Goal: Transaction & Acquisition: Purchase product/service

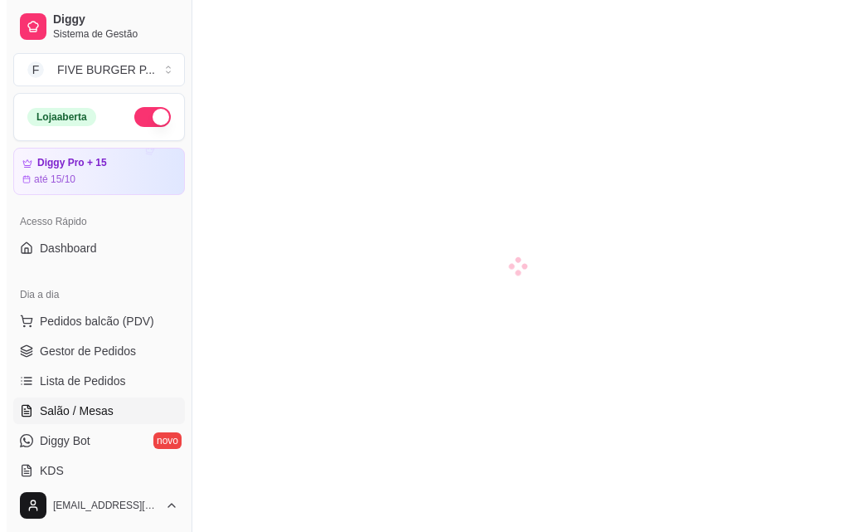
scroll to position [166, 0]
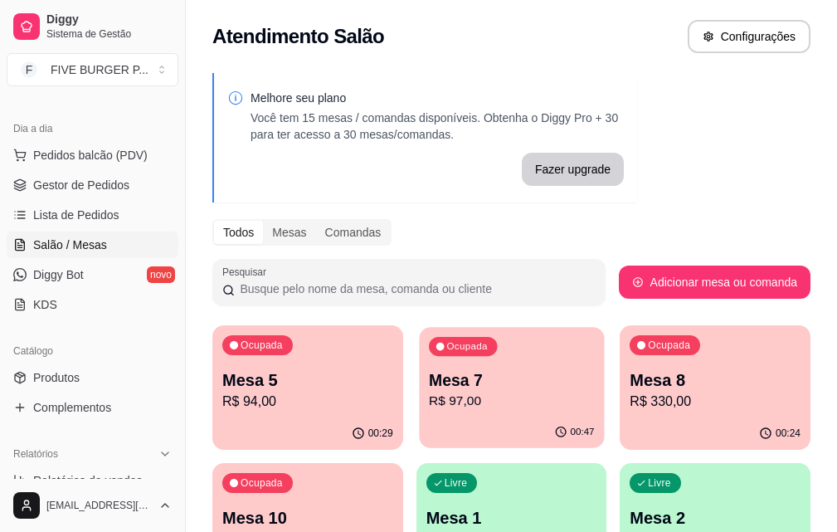
click at [488, 391] on div "Mesa 7 R$ 97,00" at bounding box center [512, 389] width 166 height 41
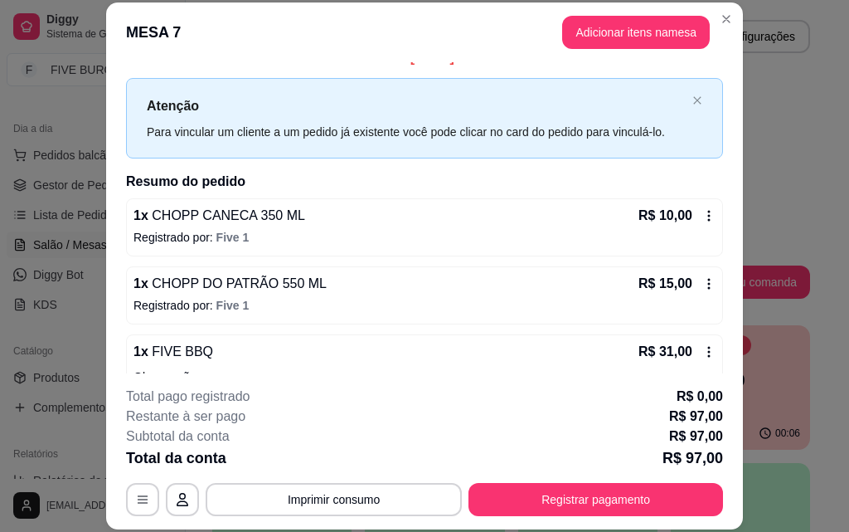
scroll to position [0, 0]
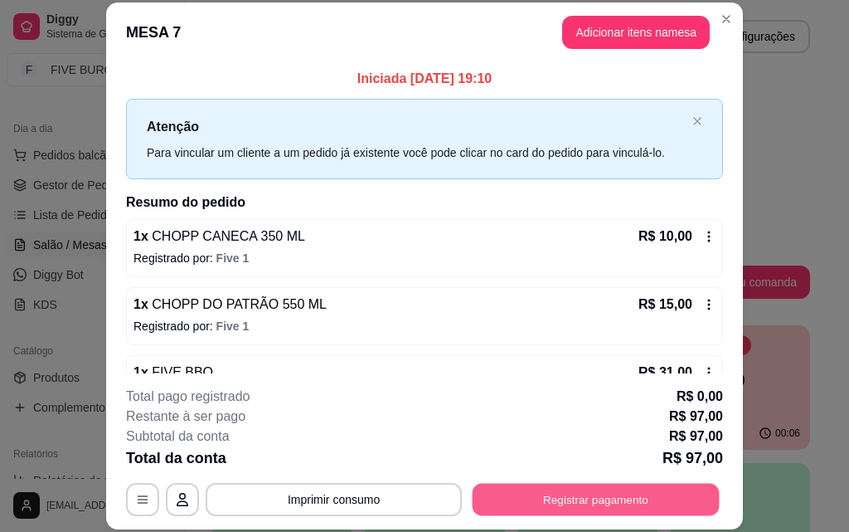
click at [553, 488] on button "Registrar pagamento" at bounding box center [596, 499] width 247 height 32
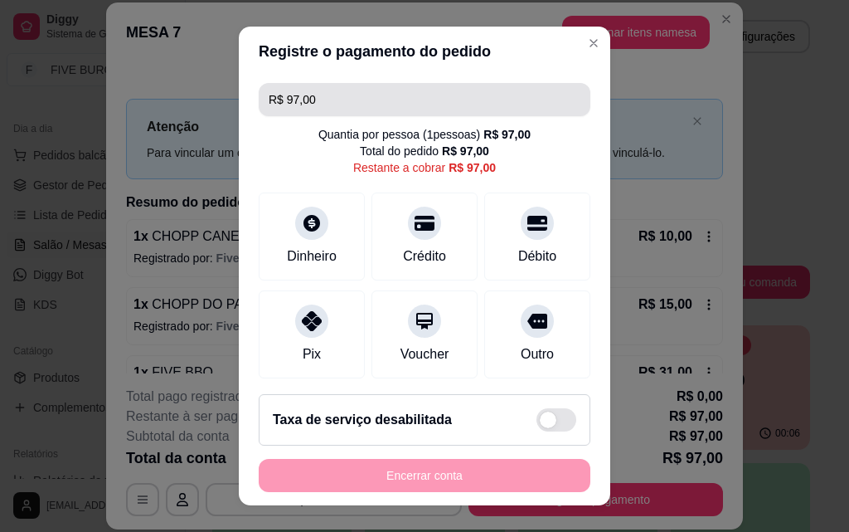
click at [323, 109] on input "R$ 97,00" at bounding box center [425, 99] width 312 height 33
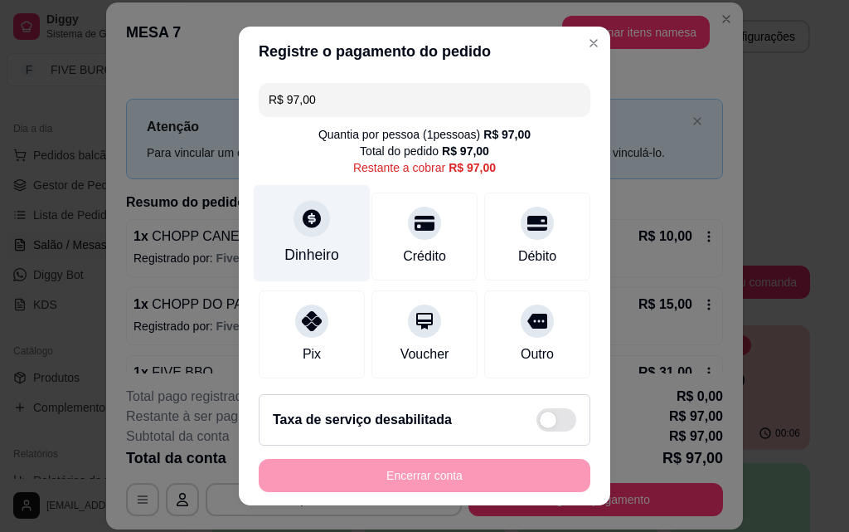
click at [299, 204] on div "Dinheiro" at bounding box center [312, 233] width 117 height 97
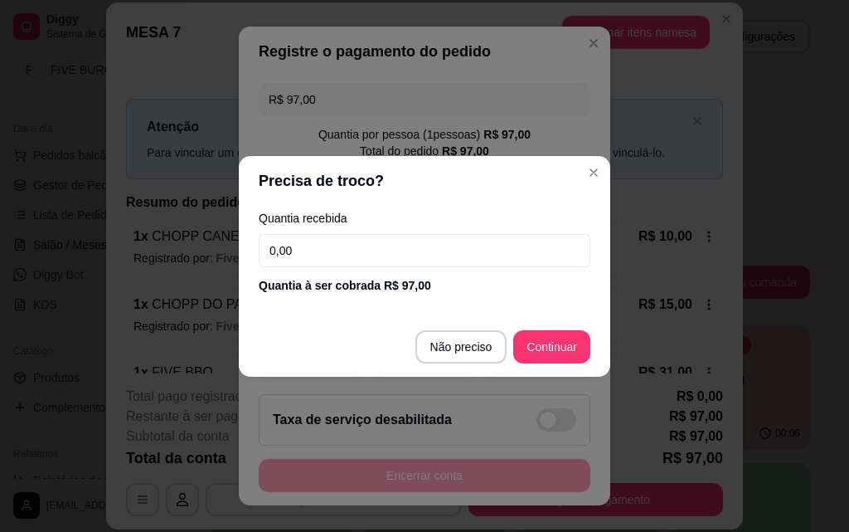
click at [328, 265] on input "0,00" at bounding box center [425, 250] width 332 height 33
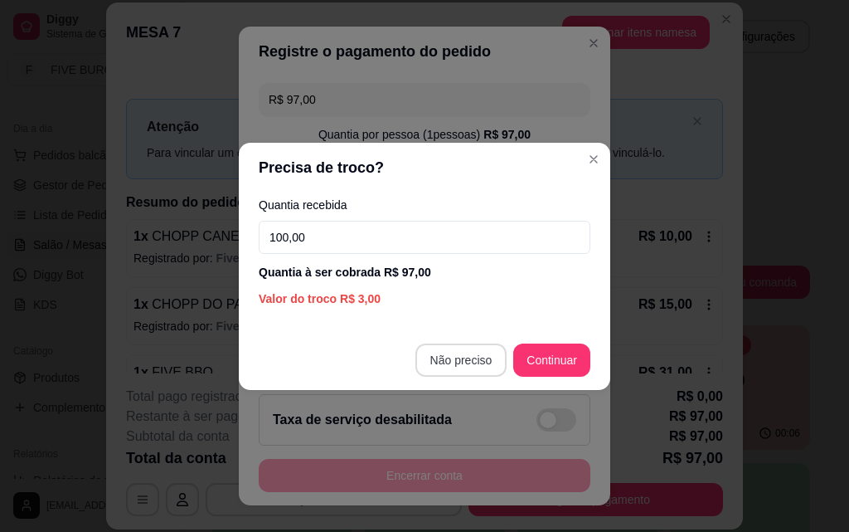
type input "100,00"
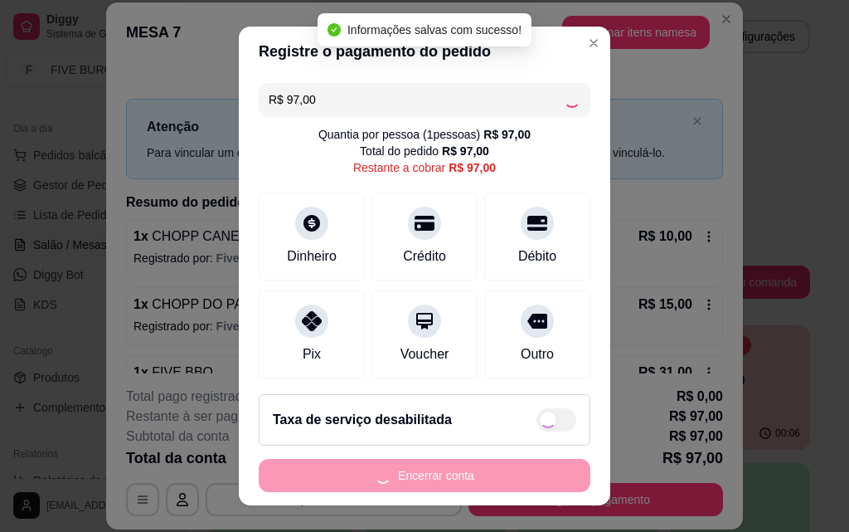
type input "R$ 0,00"
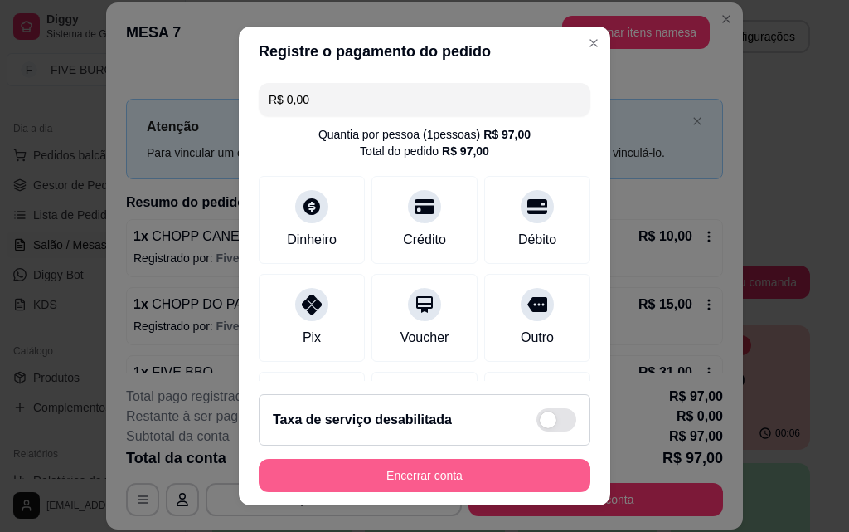
click at [506, 488] on button "Encerrar conta" at bounding box center [425, 475] width 332 height 33
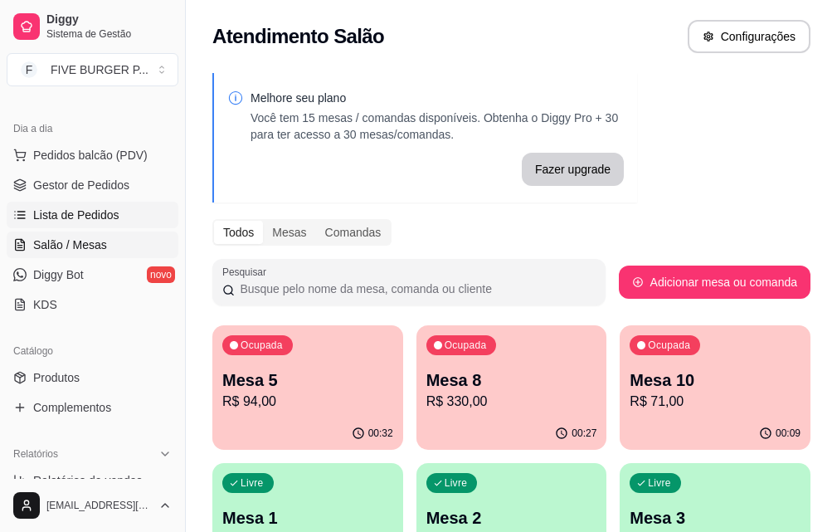
click at [94, 224] on link "Lista de Pedidos" at bounding box center [93, 214] width 172 height 27
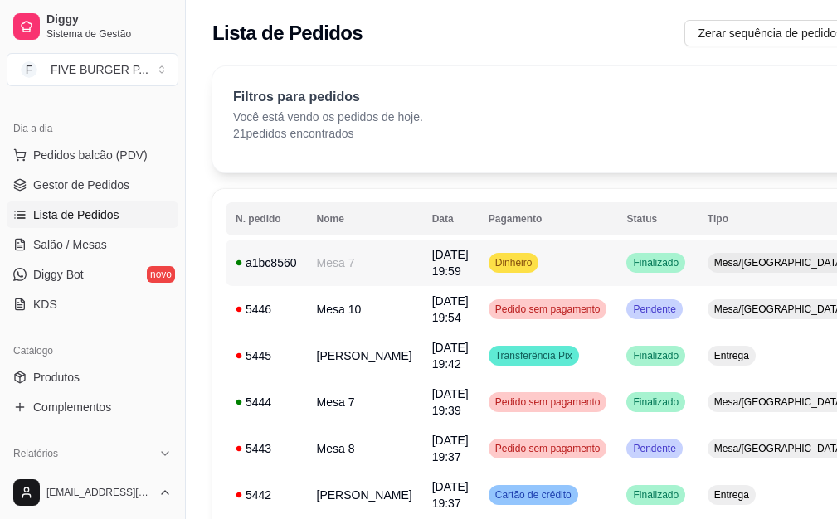
click at [526, 277] on td "Dinheiro" at bounding box center [547, 263] width 138 height 46
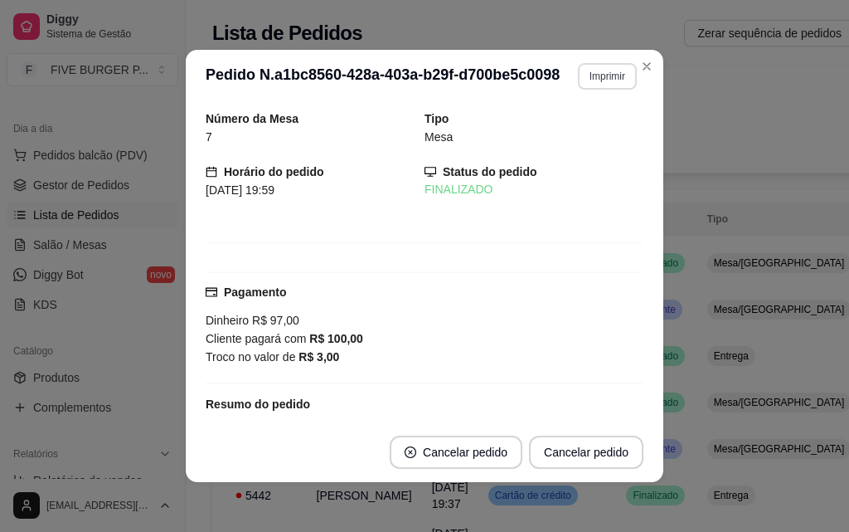
click at [590, 80] on button "Imprimir" at bounding box center [607, 76] width 59 height 27
click at [586, 138] on button "IMPRESSORA" at bounding box center [572, 134] width 120 height 27
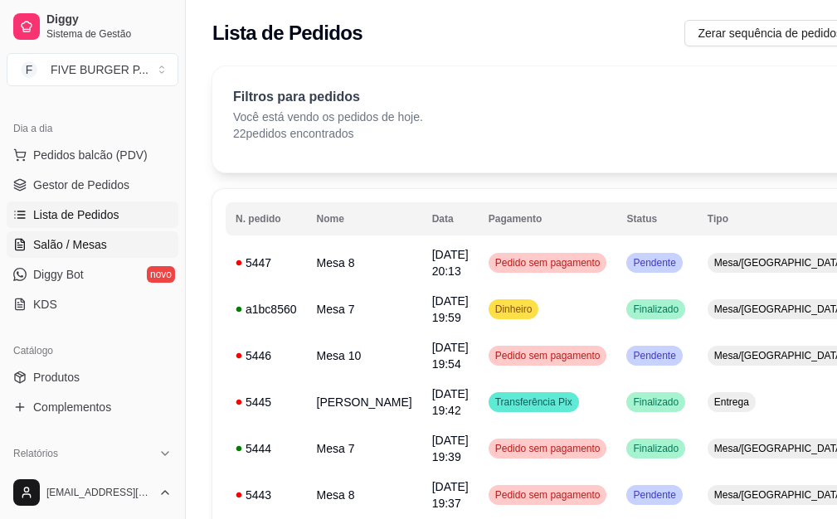
click at [60, 244] on span "Salão / Mesas" at bounding box center [70, 244] width 74 height 17
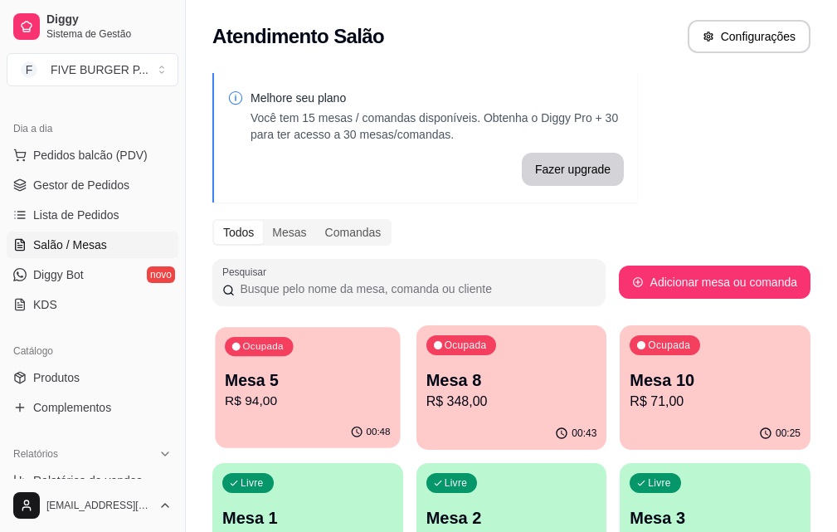
click at [298, 402] on p "R$ 94,00" at bounding box center [307, 400] width 165 height 19
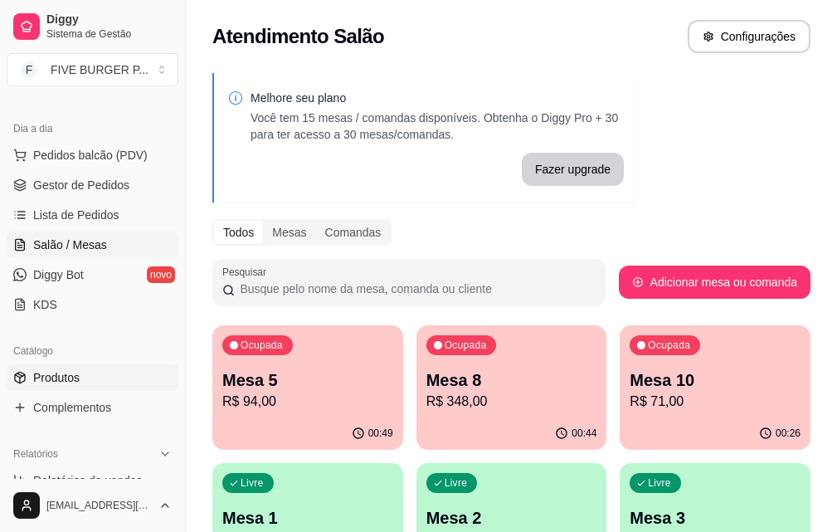
click at [73, 374] on span "Produtos" at bounding box center [56, 377] width 46 height 17
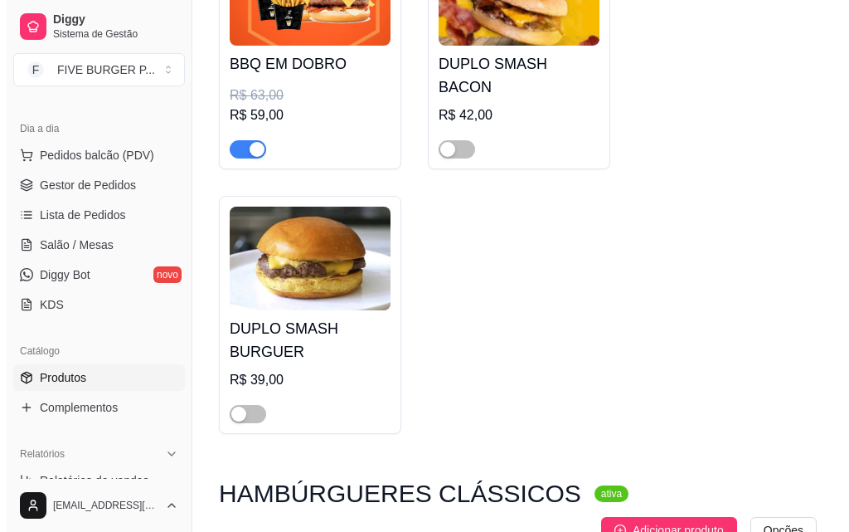
scroll to position [1161, 0]
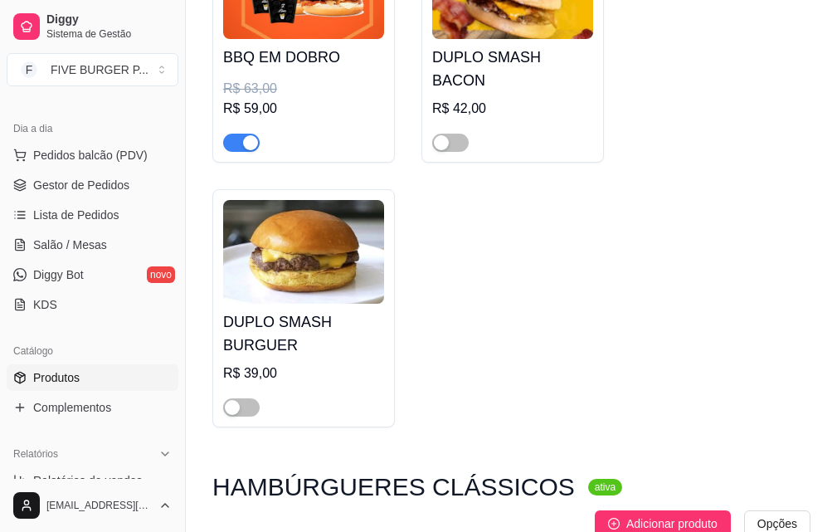
click at [274, 328] on h4 "DUPLO SMASH BURGUER" at bounding box center [303, 333] width 161 height 46
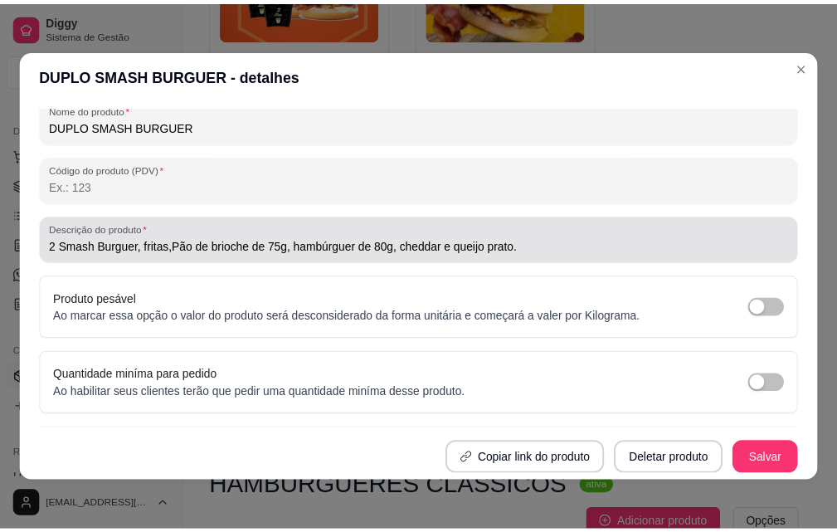
scroll to position [0, 0]
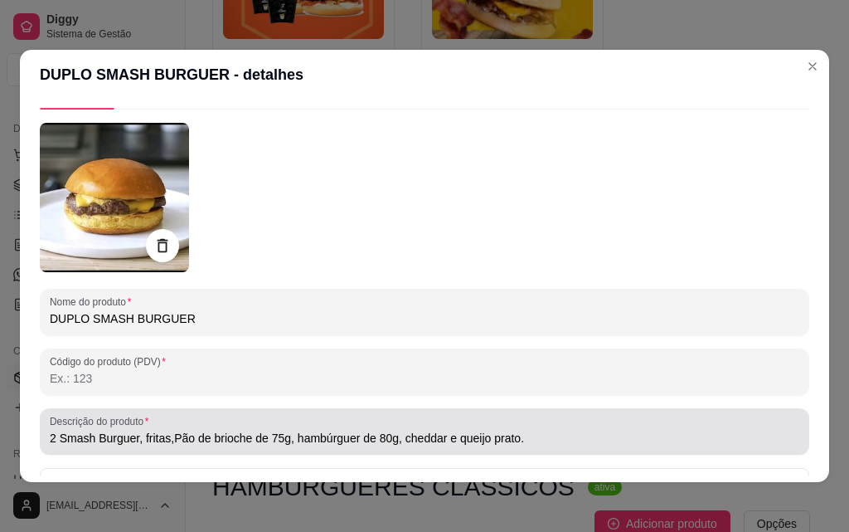
type input "2 Smash Burguer, fritas,Pão de brioche de 75g, hambúrguer de 80g, cheddar e que…"
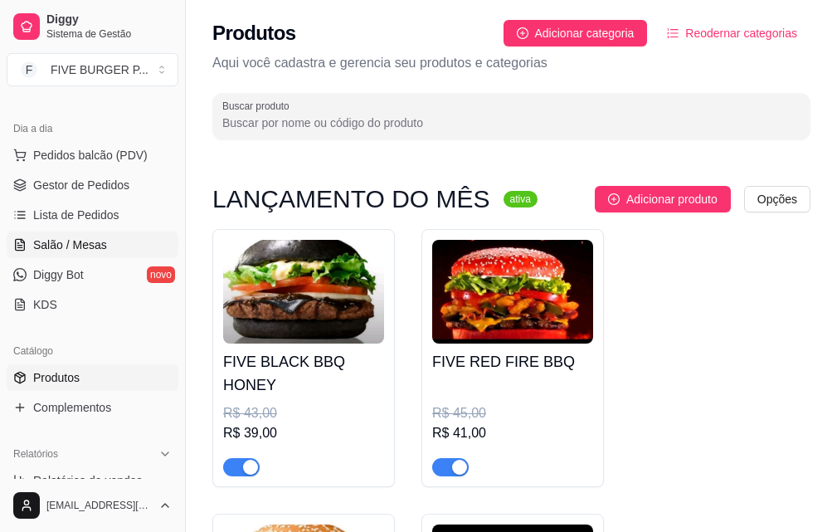
click at [66, 246] on span "Salão / Mesas" at bounding box center [70, 244] width 74 height 17
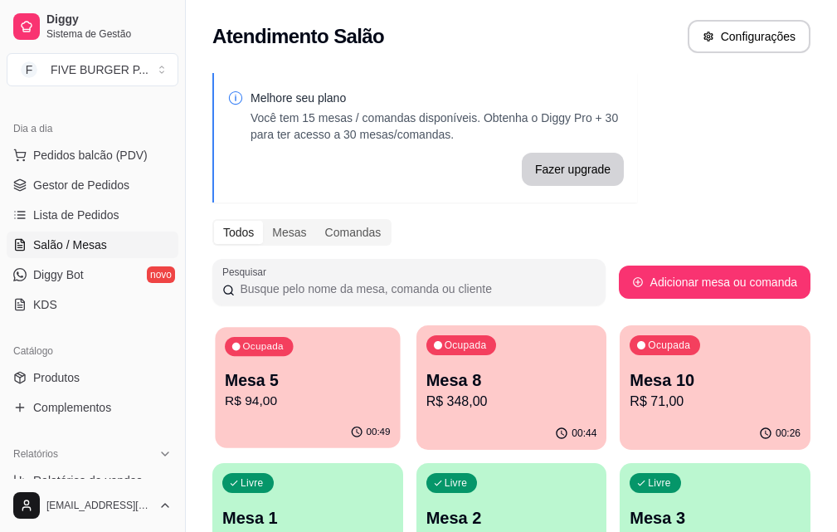
click at [317, 357] on div "Ocupada Mesa 5 R$ 94,00" at bounding box center [307, 372] width 185 height 90
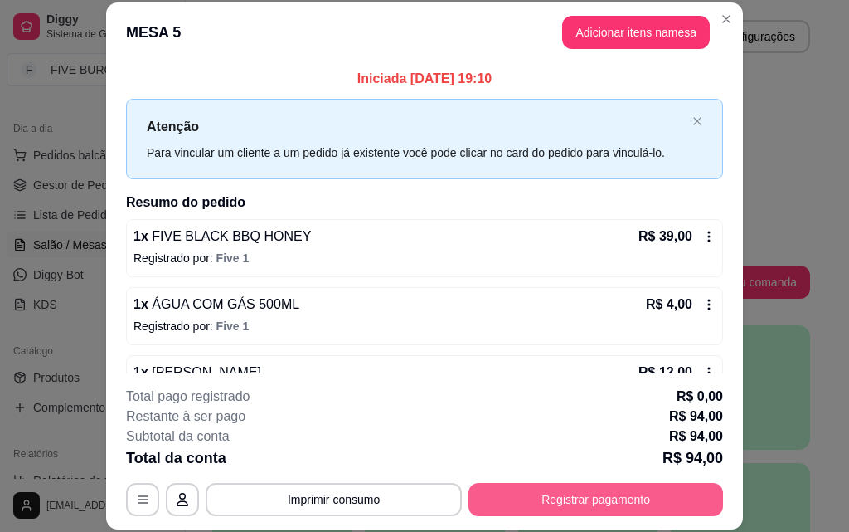
click at [562, 498] on button "Registrar pagamento" at bounding box center [595, 499] width 255 height 33
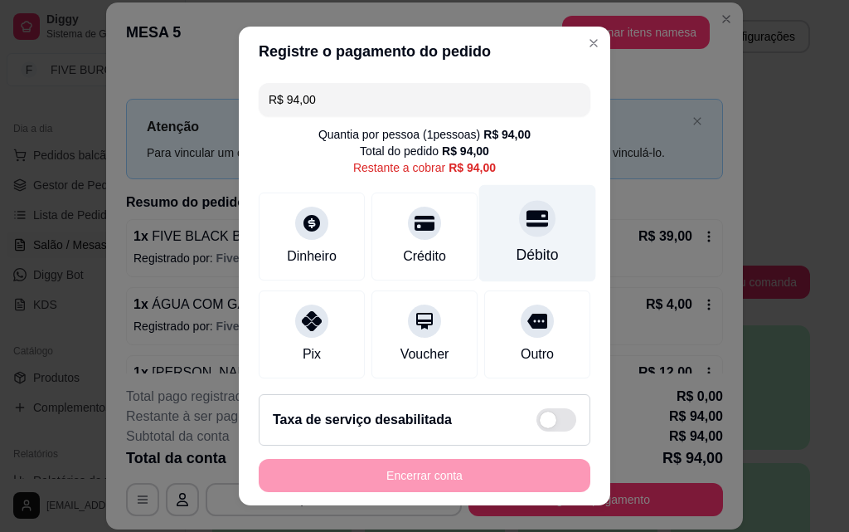
click at [538, 233] on div "Débito" at bounding box center [537, 233] width 117 height 97
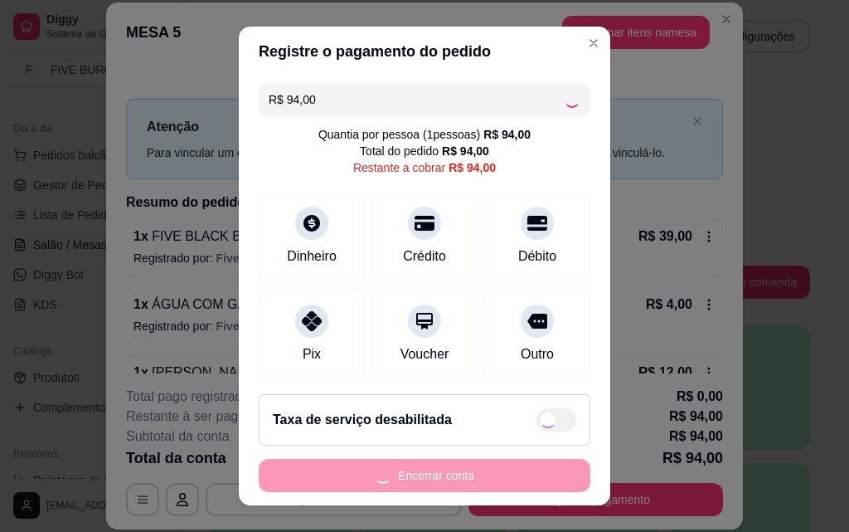
type input "R$ 0,00"
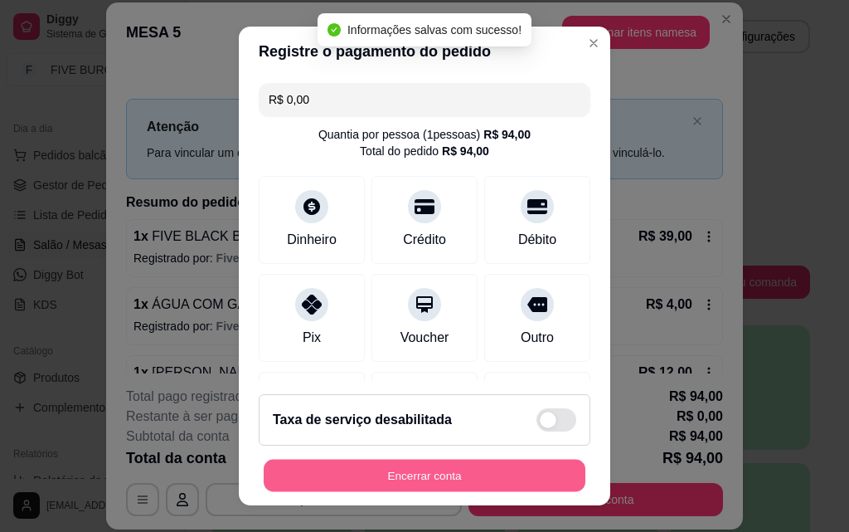
click at [391, 473] on button "Encerrar conta" at bounding box center [425, 475] width 322 height 32
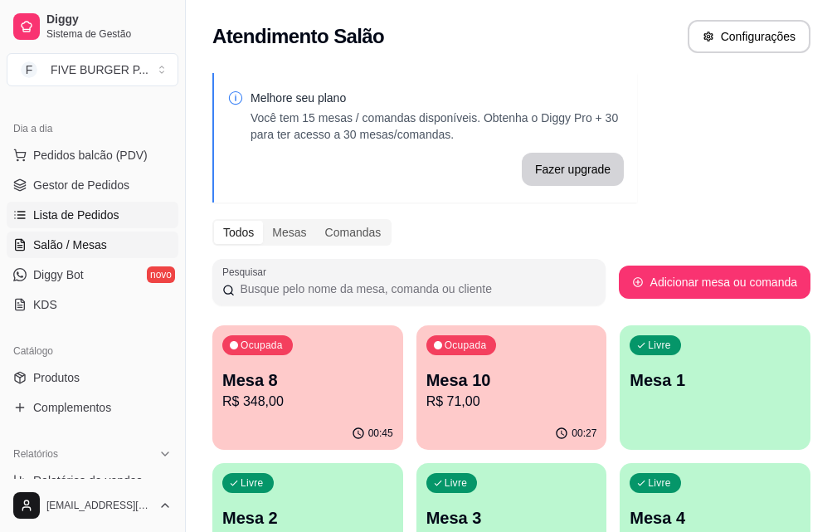
click at [85, 214] on span "Lista de Pedidos" at bounding box center [76, 214] width 86 height 17
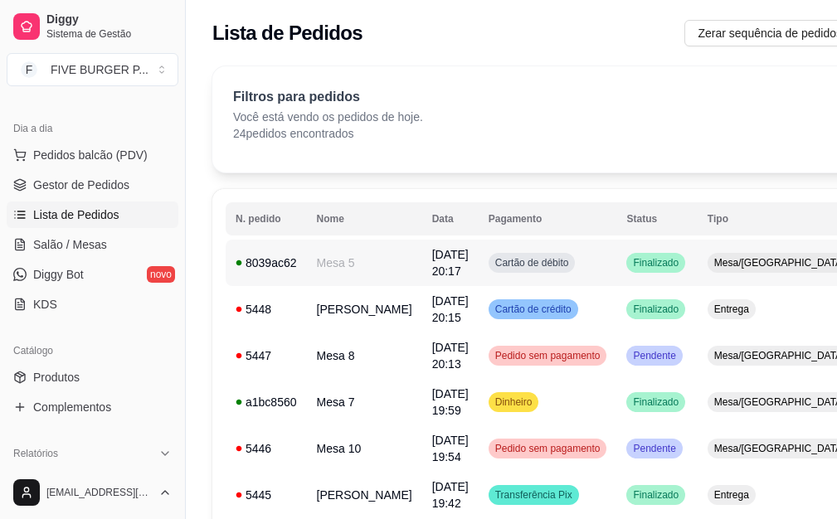
click at [552, 260] on td "Cartão de débito" at bounding box center [547, 263] width 138 height 46
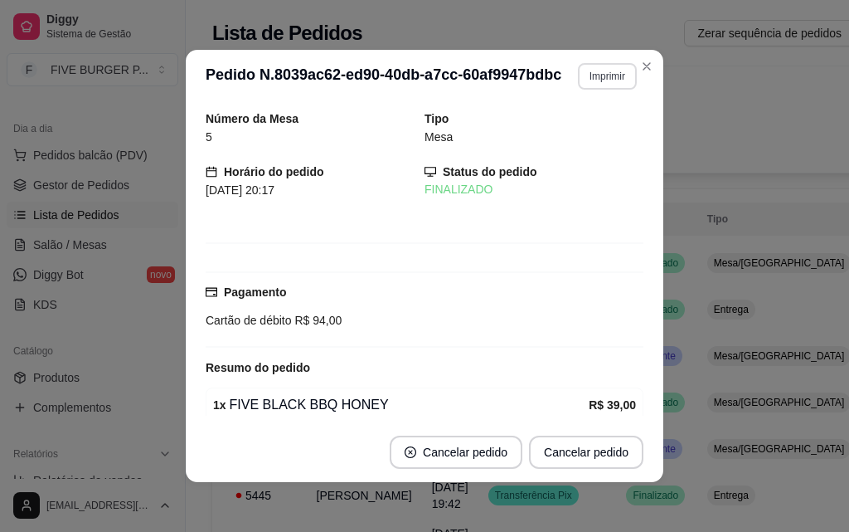
click at [590, 71] on button "Imprimir" at bounding box center [607, 76] width 59 height 27
click at [590, 126] on button "IMPRESSORA" at bounding box center [572, 134] width 120 height 27
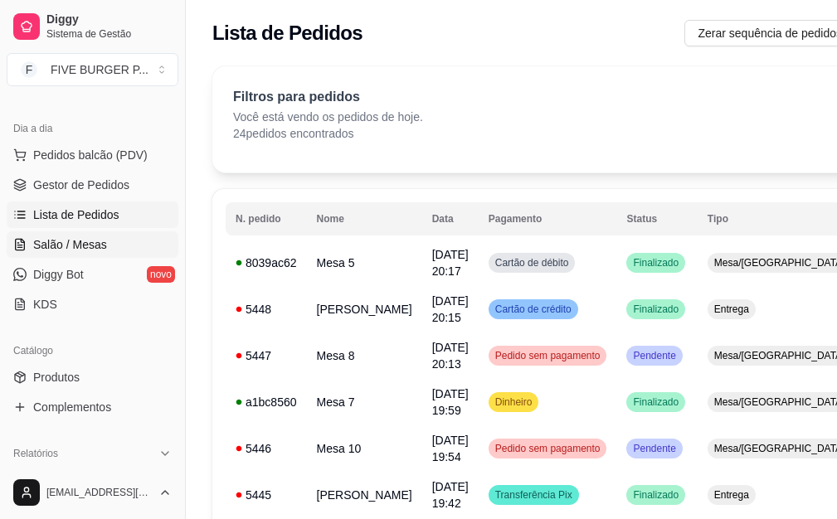
click at [111, 241] on link "Salão / Mesas" at bounding box center [93, 244] width 172 height 27
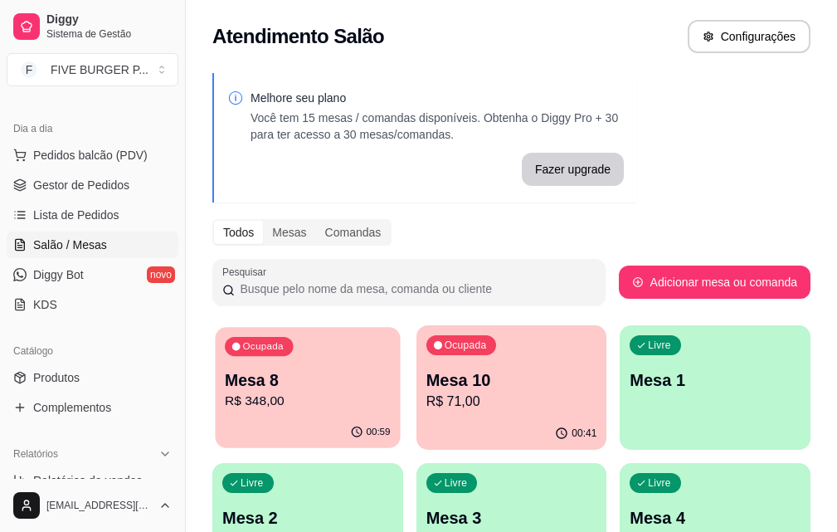
click at [313, 392] on p "R$ 348,00" at bounding box center [307, 400] width 165 height 19
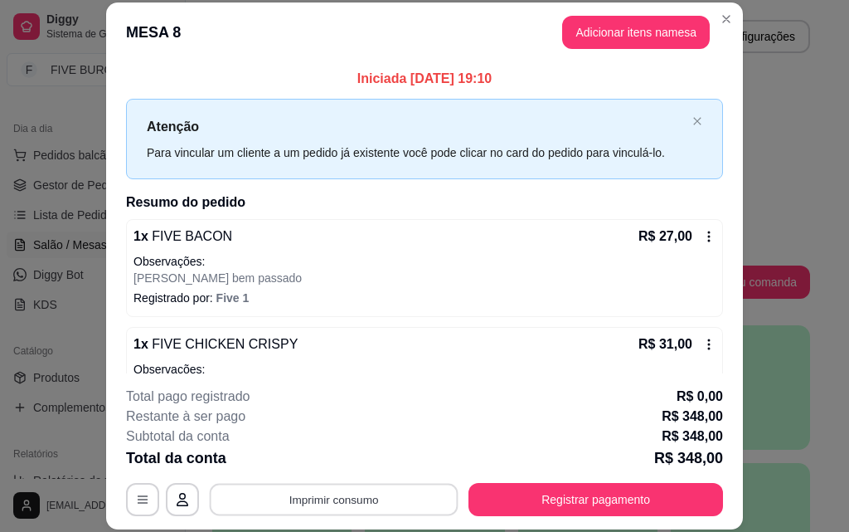
click at [407, 507] on button "Imprimir consumo" at bounding box center [334, 499] width 249 height 32
click at [360, 466] on button "IMPRESSORA" at bounding box center [332, 461] width 116 height 26
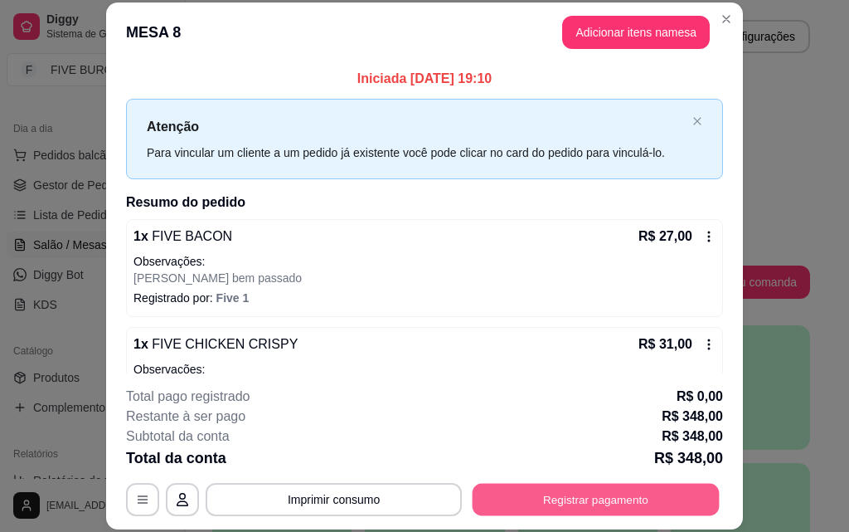
click at [568, 489] on button "Registrar pagamento" at bounding box center [596, 499] width 247 height 32
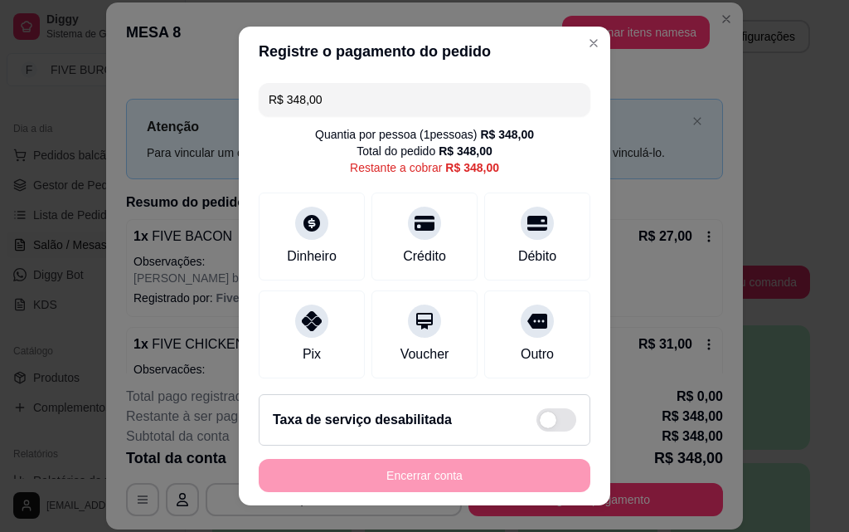
drag, startPoint x: 337, startPoint y: 100, endPoint x: 64, endPoint y: 96, distance: 273.7
click at [64, 96] on div "Registre o pagamento do pedido R$ 348,00 Quantia por pessoa ( 1 pessoas) R$ 348…" at bounding box center [424, 266] width 849 height 532
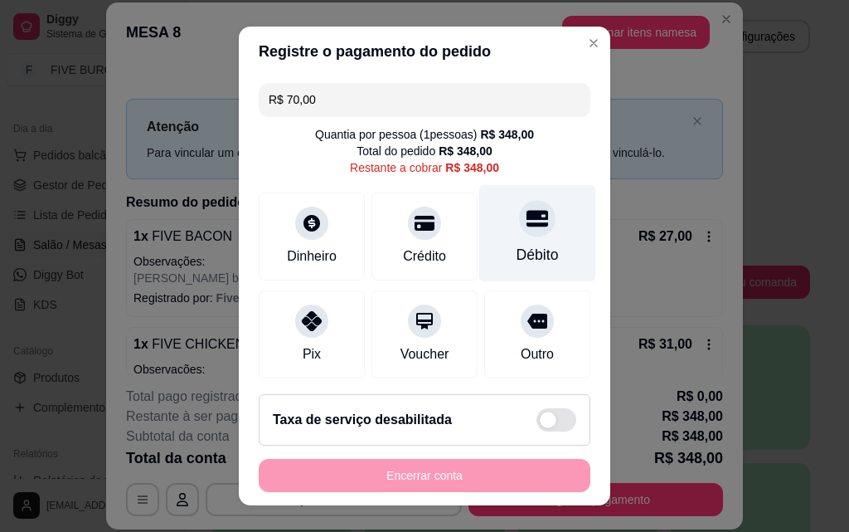
click at [517, 249] on div "Débito" at bounding box center [538, 255] width 42 height 22
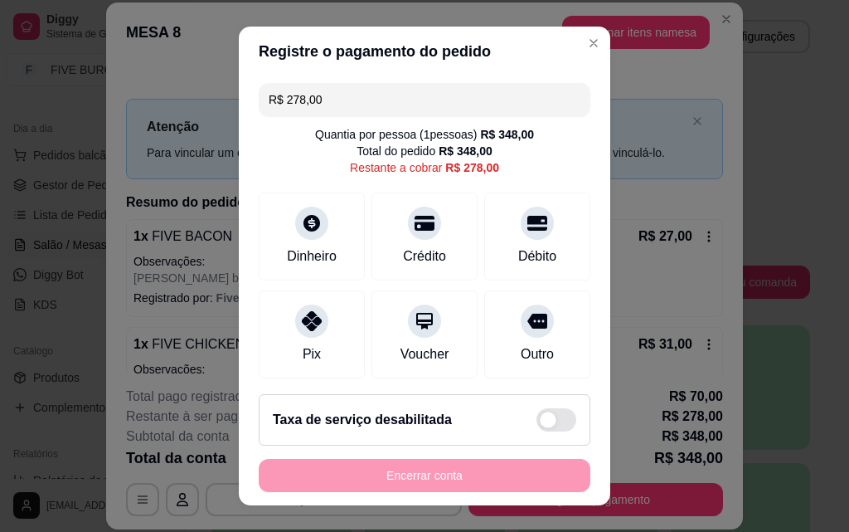
drag, startPoint x: 342, startPoint y: 85, endPoint x: 223, endPoint y: 82, distance: 118.6
click at [223, 82] on div "Registre o pagamento do pedido R$ 278,00 Quantia por pessoa ( 1 pessoas) R$ 348…" at bounding box center [424, 266] width 849 height 532
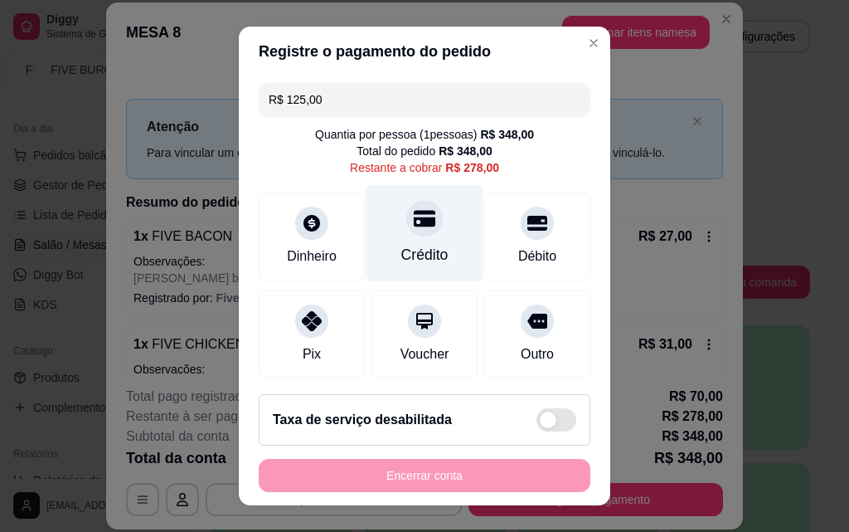
click at [423, 250] on div "Crédito" at bounding box center [424, 255] width 47 height 22
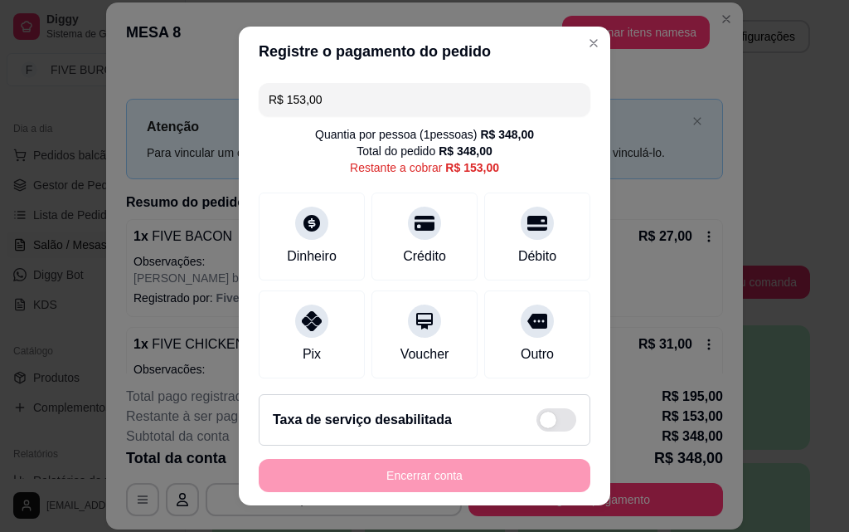
drag, startPoint x: 376, startPoint y: 98, endPoint x: 167, endPoint y: 100, distance: 209.0
click at [167, 100] on div "Registre o pagamento do pedido R$ 153,00 Quantia por pessoa ( 1 pessoas) R$ 348…" at bounding box center [424, 266] width 849 height 532
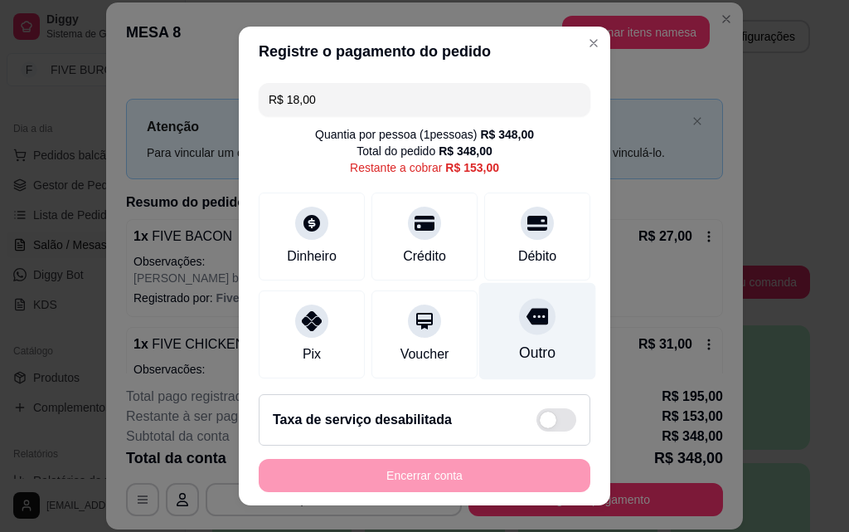
click at [538, 286] on div "Outro" at bounding box center [537, 331] width 117 height 97
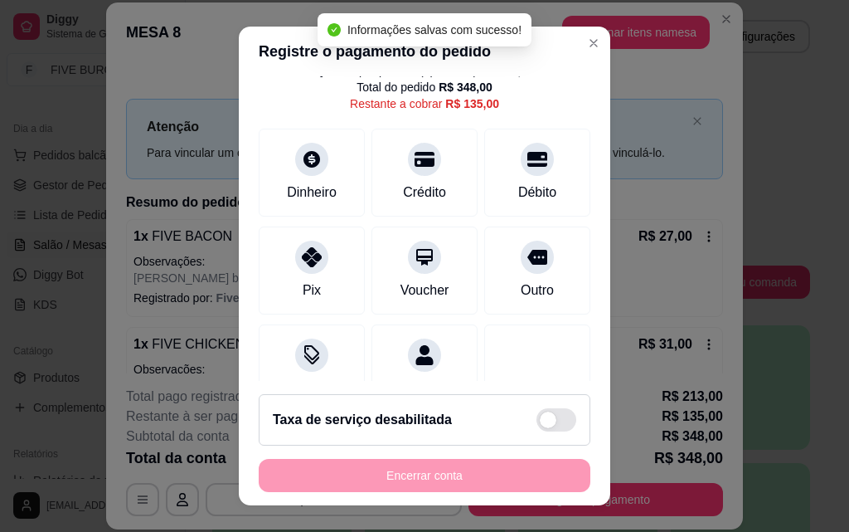
scroll to position [334, 0]
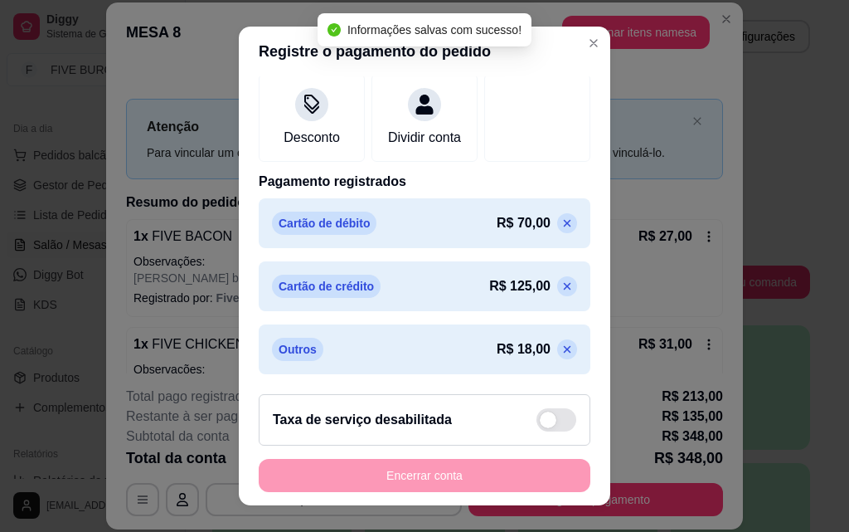
click at [561, 349] on icon at bounding box center [567, 348] width 13 height 13
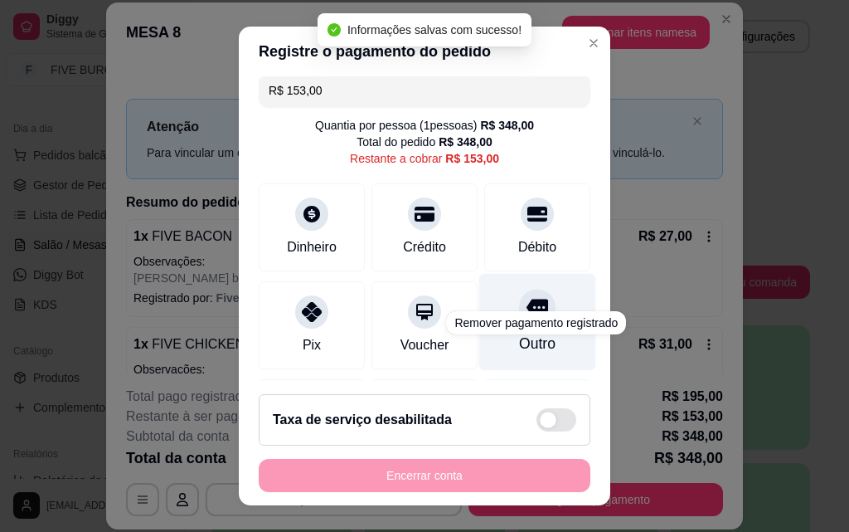
scroll to position [0, 0]
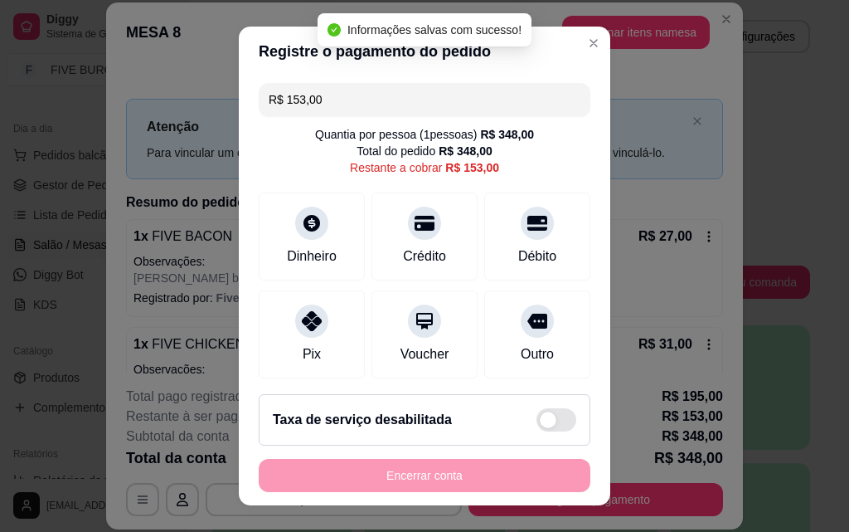
drag, startPoint x: 405, startPoint y: 103, endPoint x: 147, endPoint y: 90, distance: 258.2
click at [146, 91] on div "Registre o pagamento do pedido R$ 153,00 Quantia por pessoa ( 1 pessoas) R$ 348…" at bounding box center [424, 266] width 849 height 532
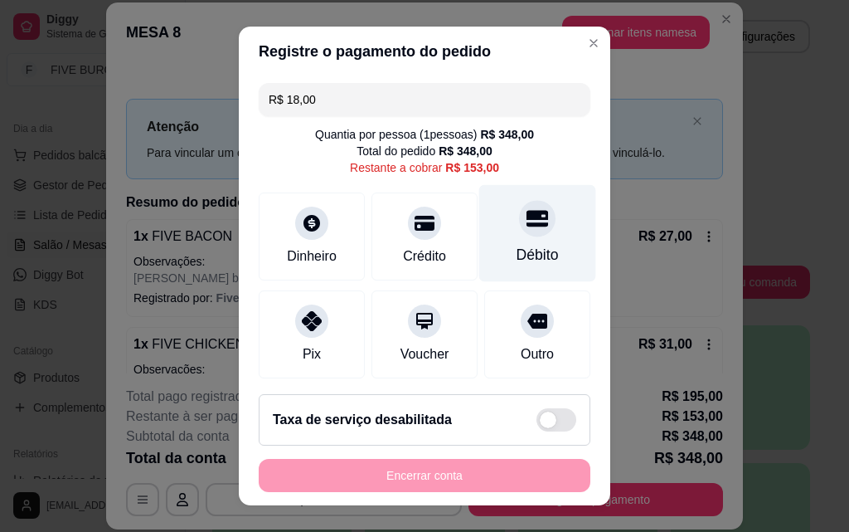
click at [519, 225] on div at bounding box center [537, 218] width 36 height 36
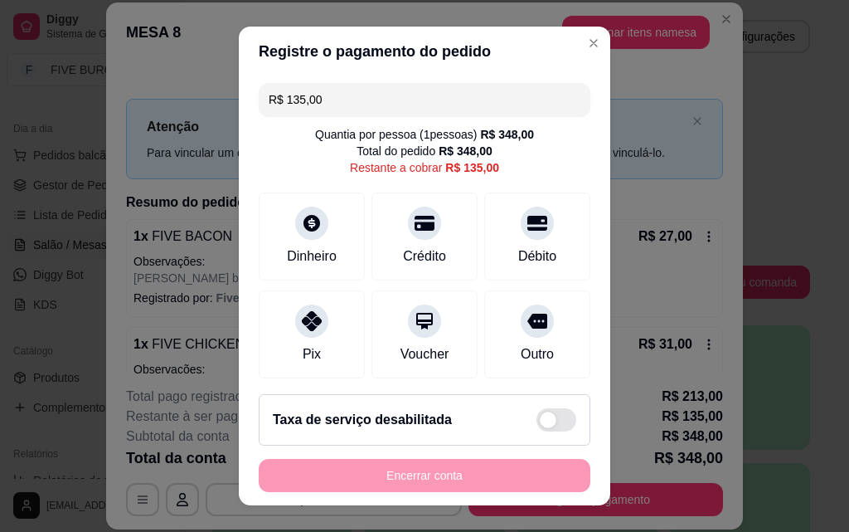
drag, startPoint x: 328, startPoint y: 100, endPoint x: 51, endPoint y: 96, distance: 277.0
click at [51, 96] on div "Registre o pagamento do pedido R$ 135,00 Quantia por pessoa ( 1 pessoas) R$ 348…" at bounding box center [424, 266] width 849 height 532
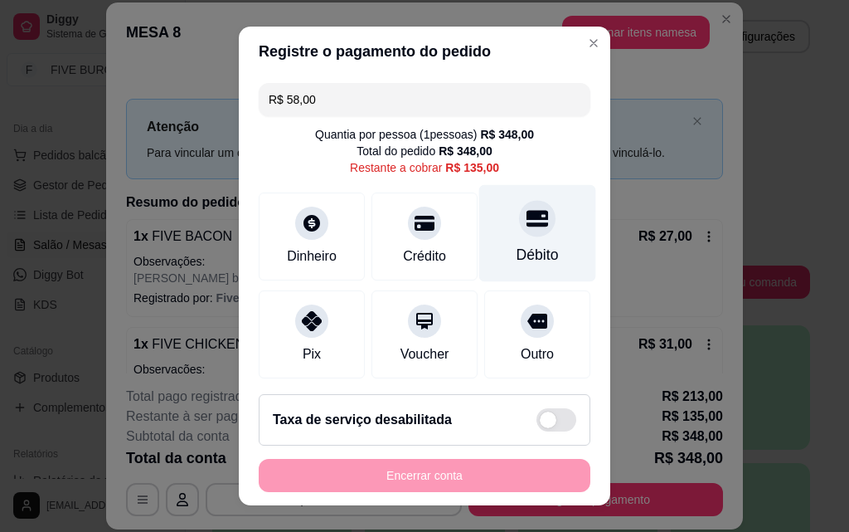
click at [519, 235] on div at bounding box center [537, 218] width 36 height 36
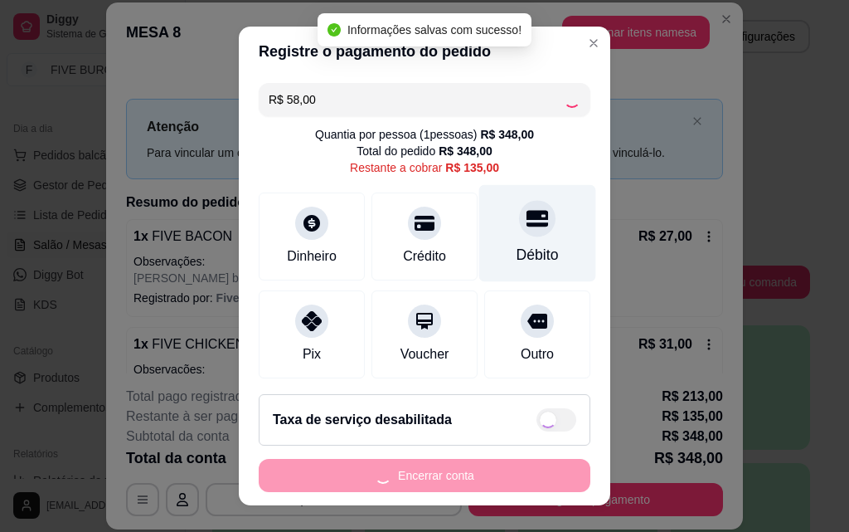
type input "R$ 77,00"
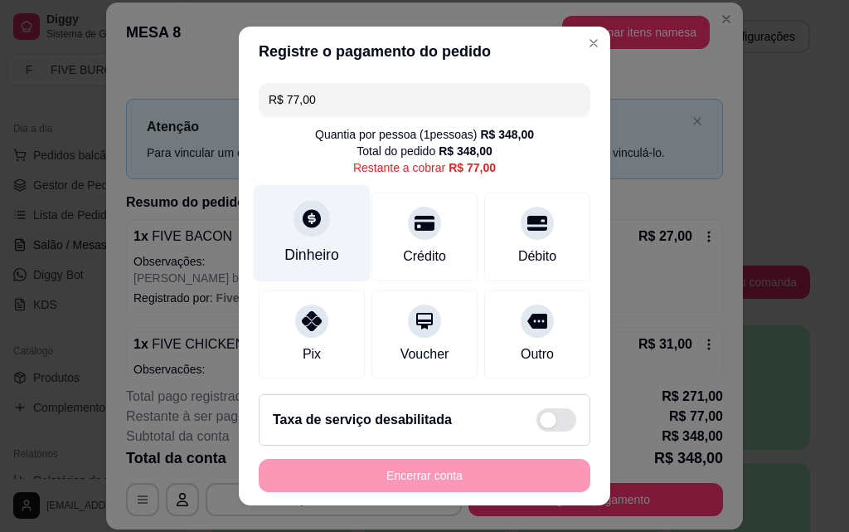
click at [328, 235] on div "Dinheiro" at bounding box center [312, 233] width 117 height 97
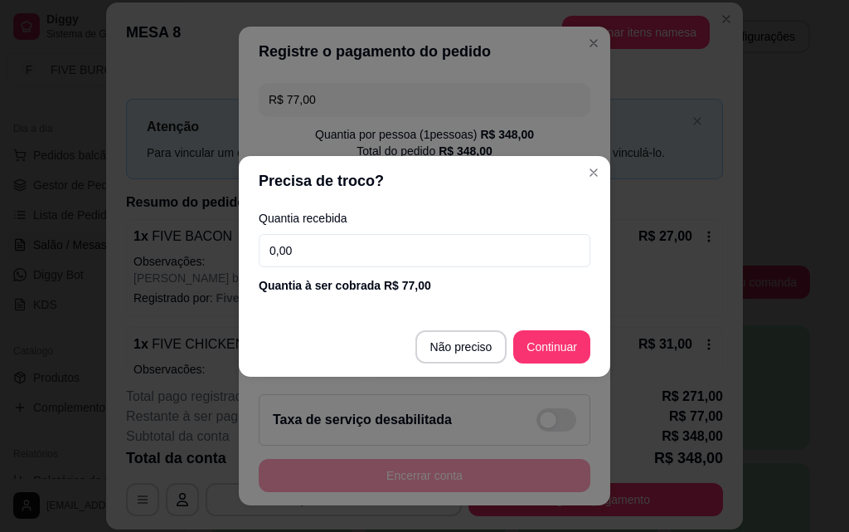
click at [337, 256] on input "0,00" at bounding box center [425, 250] width 332 height 33
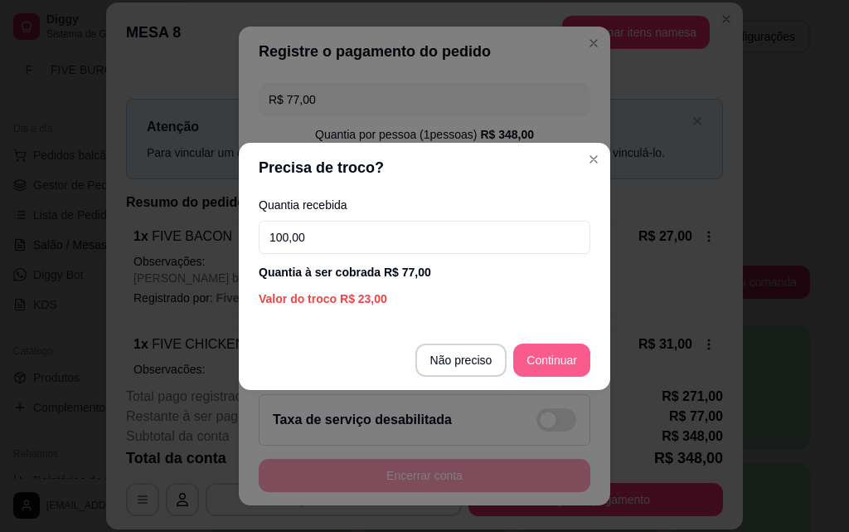
type input "100,00"
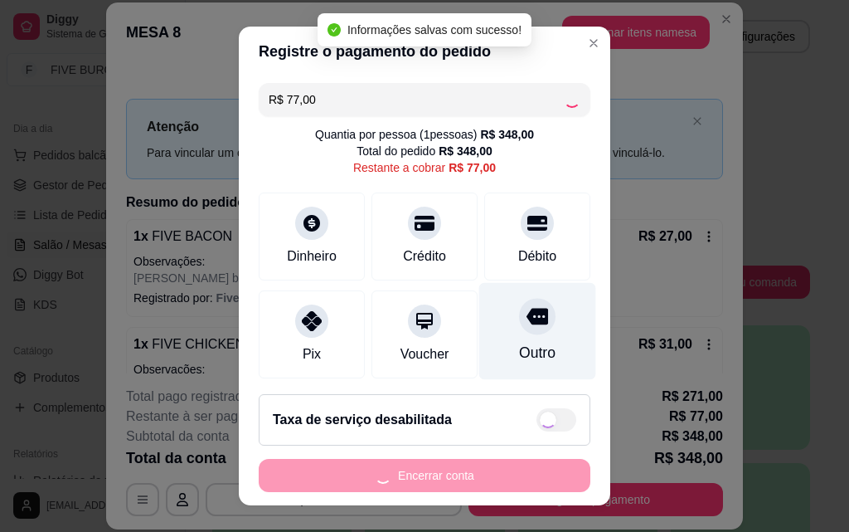
type input "R$ 0,00"
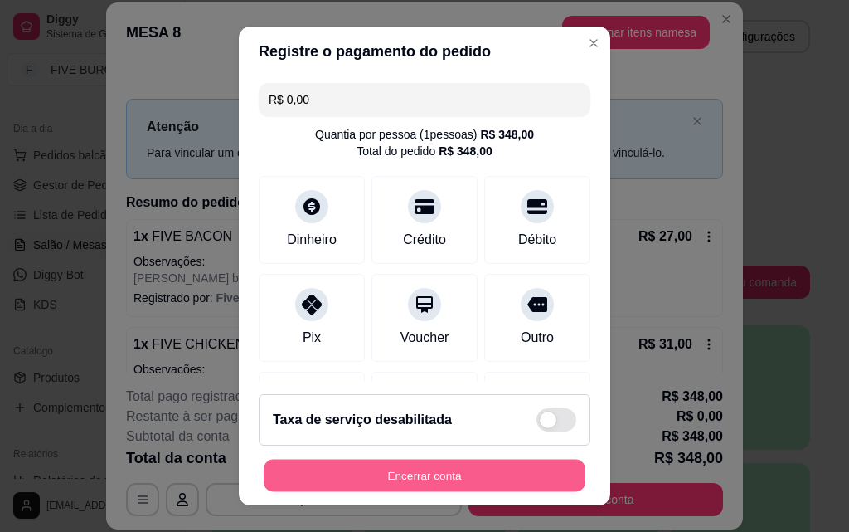
click at [483, 483] on button "Encerrar conta" at bounding box center [425, 475] width 322 height 32
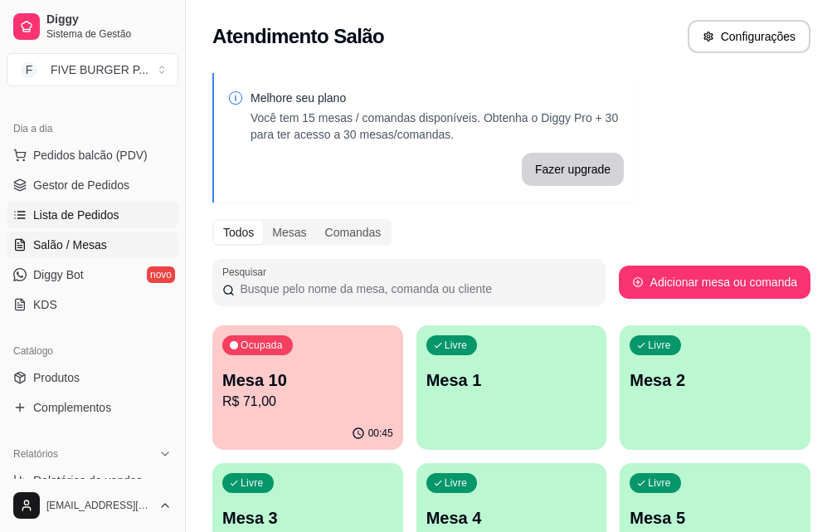
click at [64, 206] on span "Lista de Pedidos" at bounding box center [76, 214] width 86 height 17
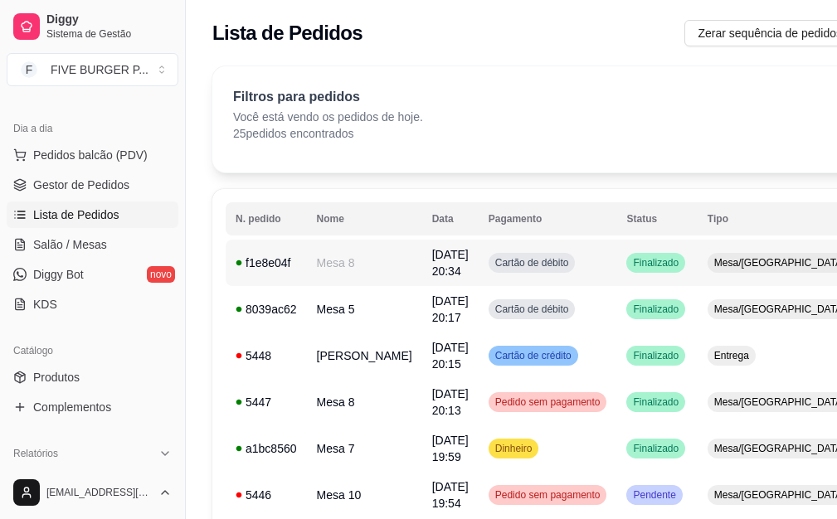
click at [574, 264] on td "Cartão de débito" at bounding box center [547, 263] width 138 height 46
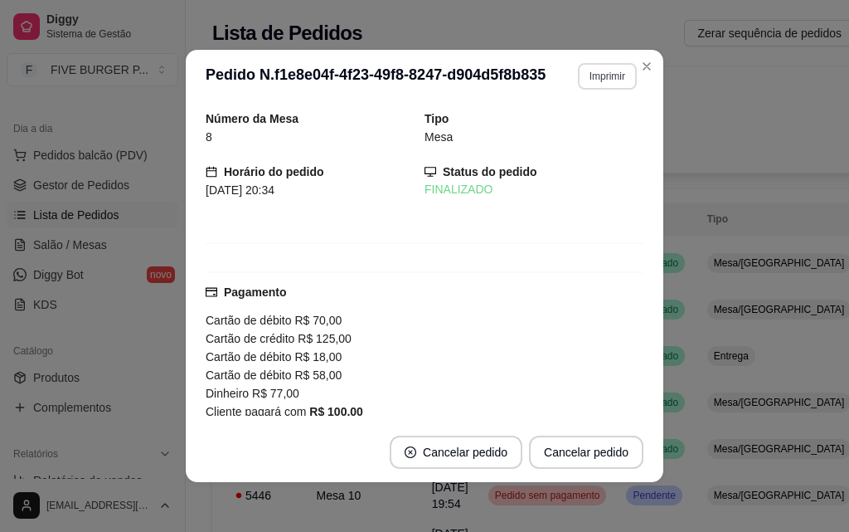
click at [586, 81] on button "Imprimir" at bounding box center [607, 76] width 59 height 27
click at [545, 139] on button "IMPRESSORA" at bounding box center [571, 134] width 116 height 26
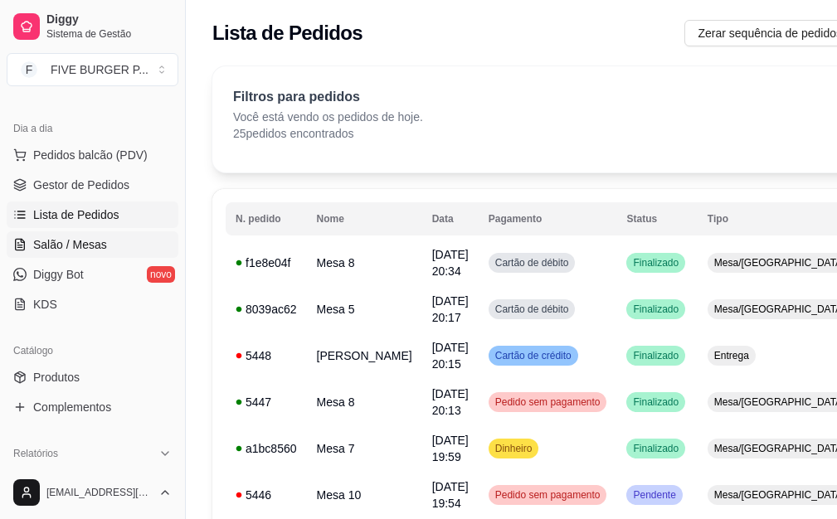
click at [86, 250] on span "Salão / Mesas" at bounding box center [70, 244] width 74 height 17
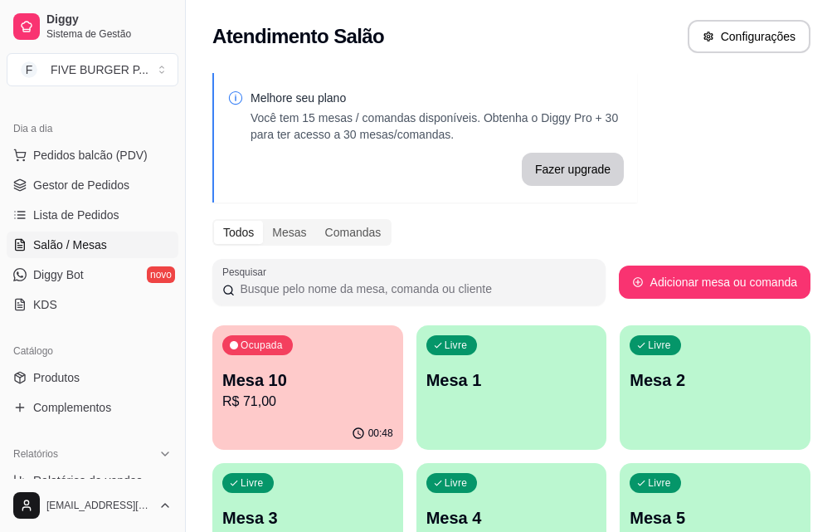
click at [301, 386] on p "Mesa 10" at bounding box center [307, 379] width 171 height 23
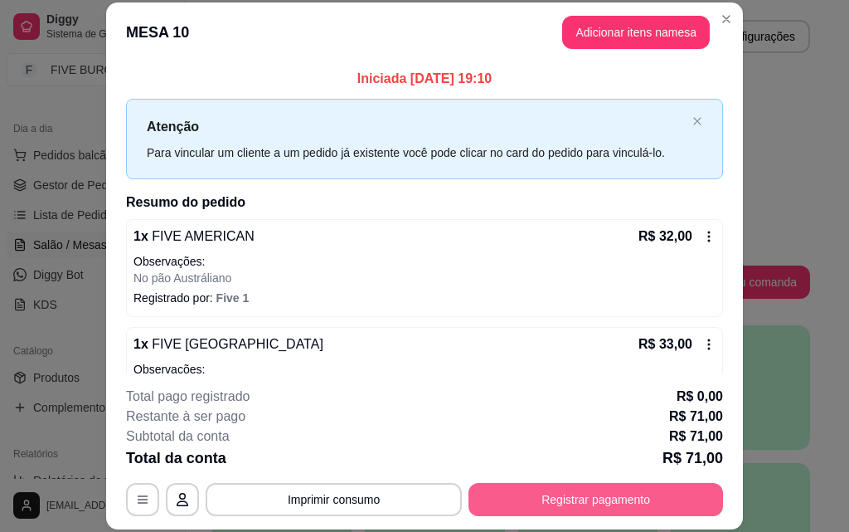
click at [527, 512] on button "Registrar pagamento" at bounding box center [595, 499] width 255 height 33
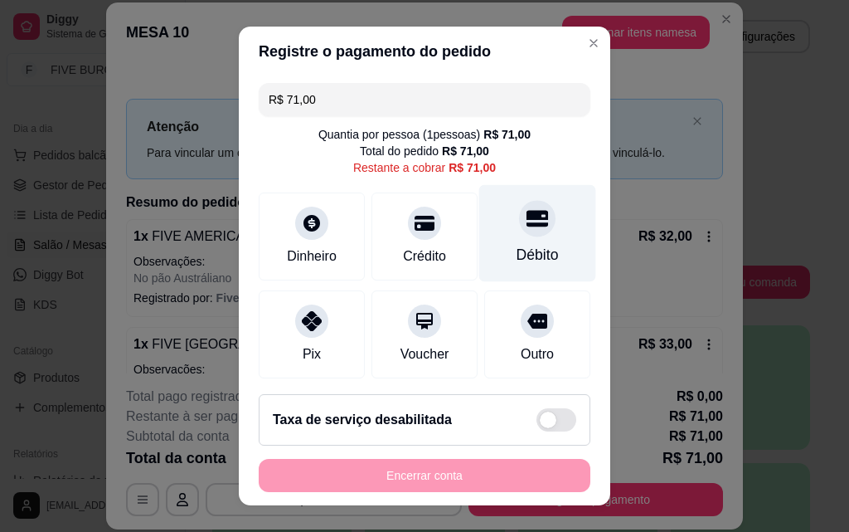
click at [501, 242] on div "Débito" at bounding box center [537, 233] width 117 height 97
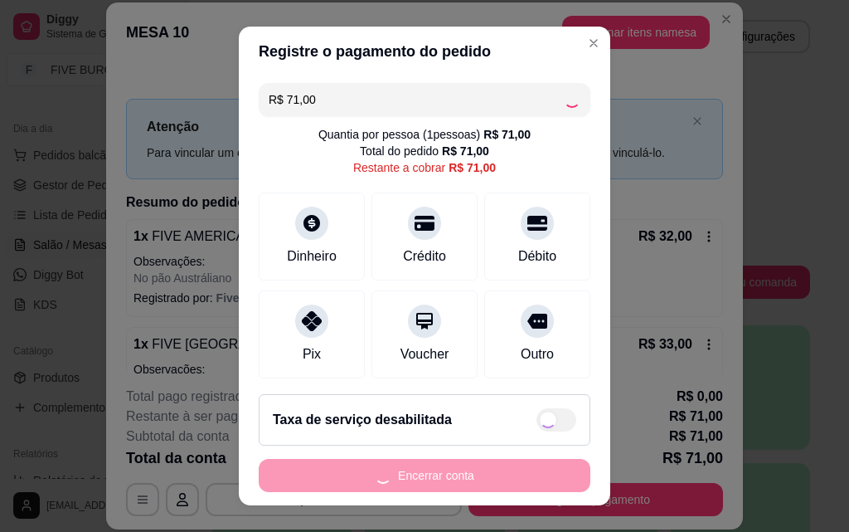
type input "R$ 0,00"
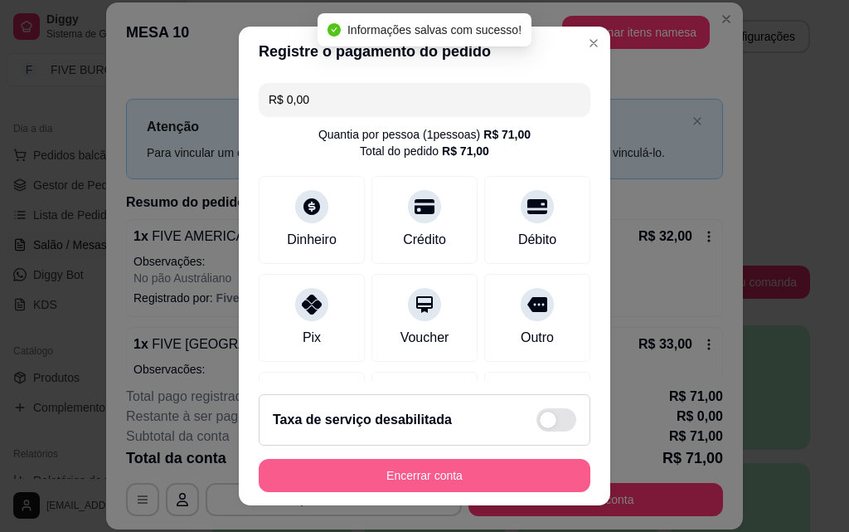
click at [473, 478] on button "Encerrar conta" at bounding box center [425, 475] width 332 height 33
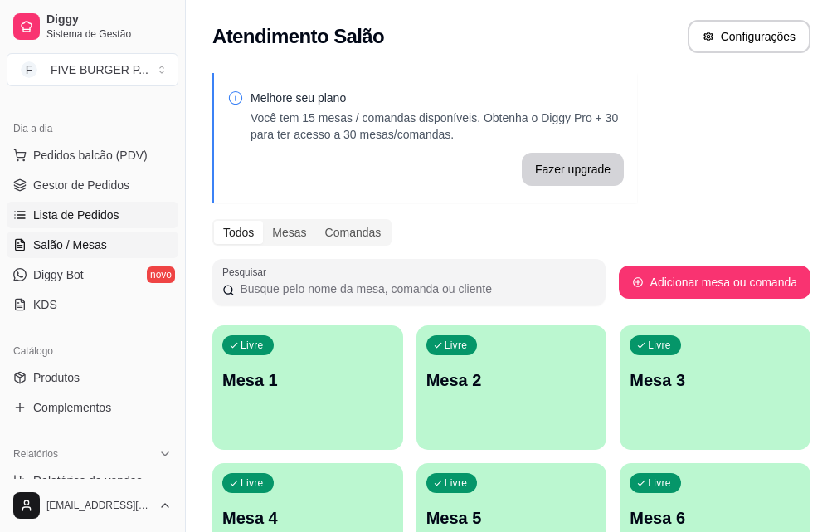
click at [119, 219] on link "Lista de Pedidos" at bounding box center [93, 214] width 172 height 27
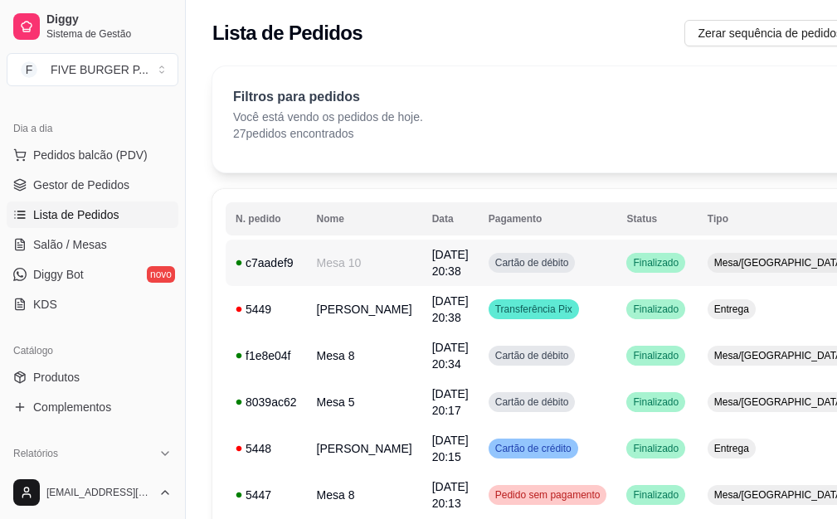
click at [563, 269] on td "Cartão de débito" at bounding box center [547, 263] width 138 height 46
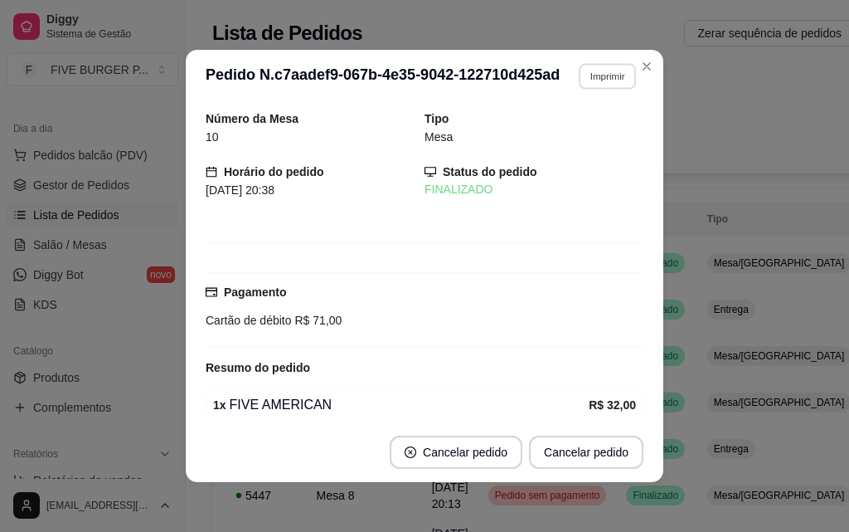
click at [613, 73] on button "Imprimir" at bounding box center [607, 76] width 57 height 26
click at [585, 130] on button "IMPRESSORA" at bounding box center [572, 134] width 120 height 27
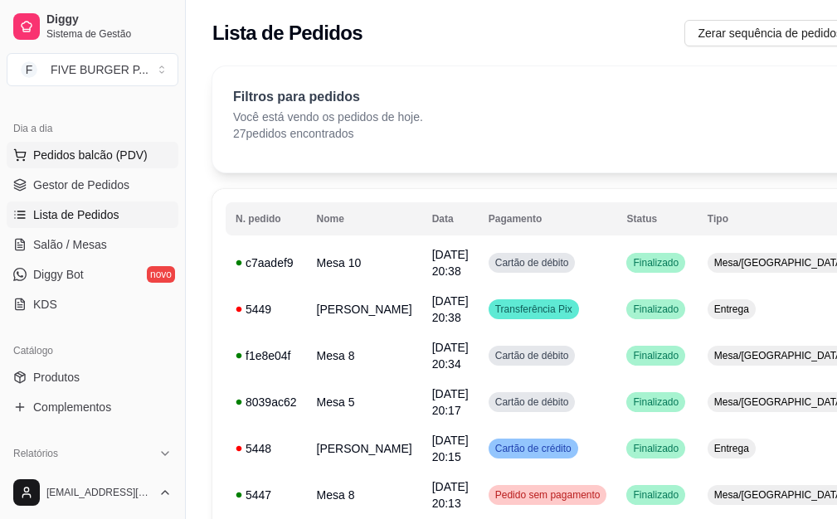
click at [111, 163] on span "Pedidos balcão (PDV)" at bounding box center [90, 155] width 114 height 17
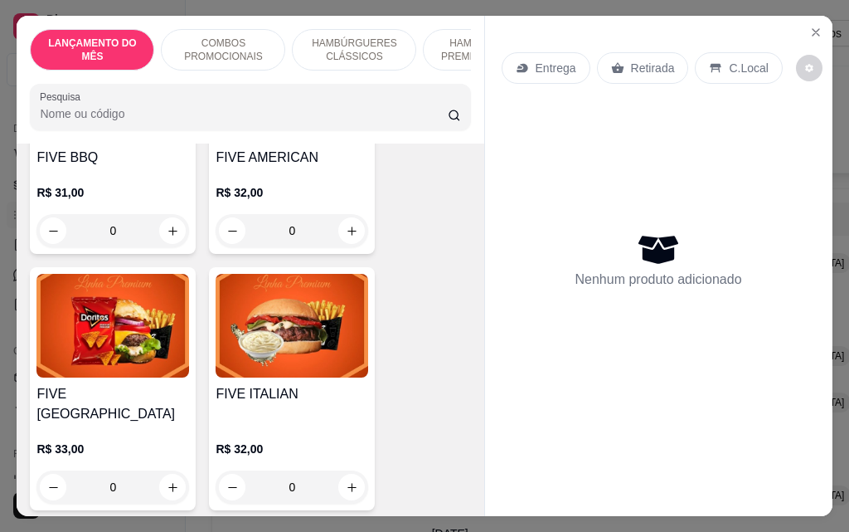
scroll to position [1907, 0]
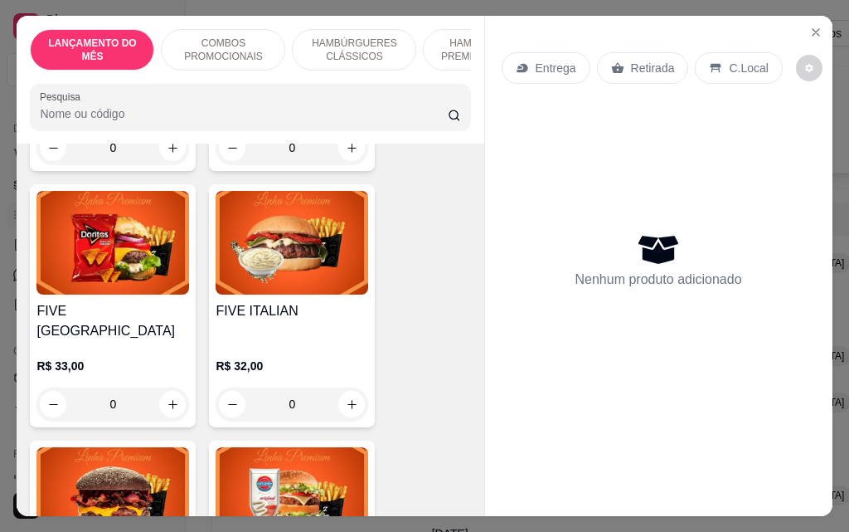
click at [341, 387] on div "0" at bounding box center [292, 403] width 153 height 33
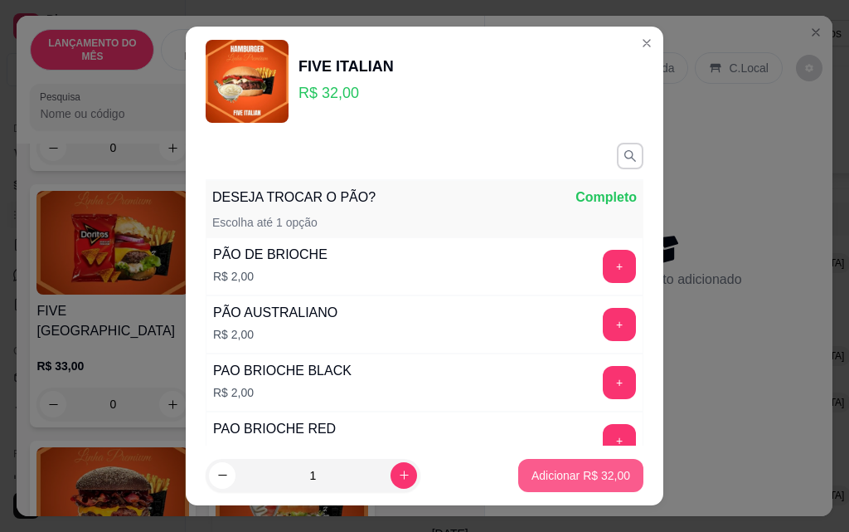
click at [543, 473] on p "Adicionar R$ 32,00" at bounding box center [581, 475] width 99 height 17
type input "1"
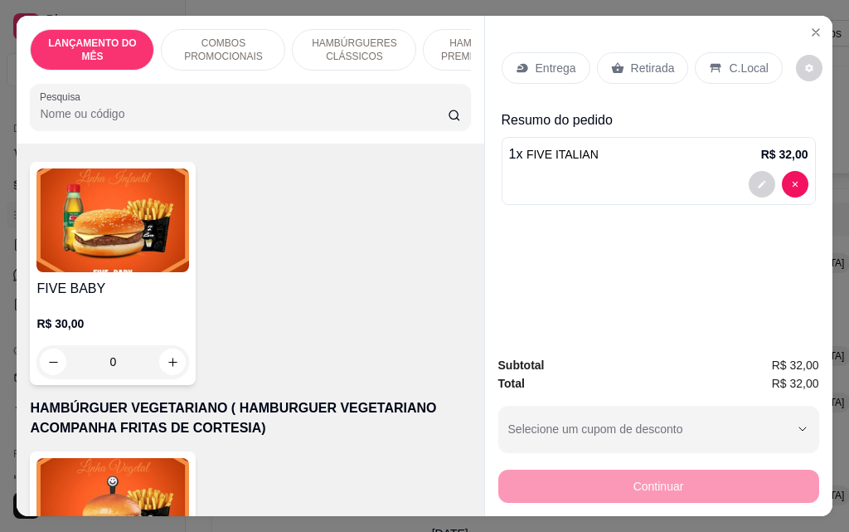
scroll to position [4395, 0]
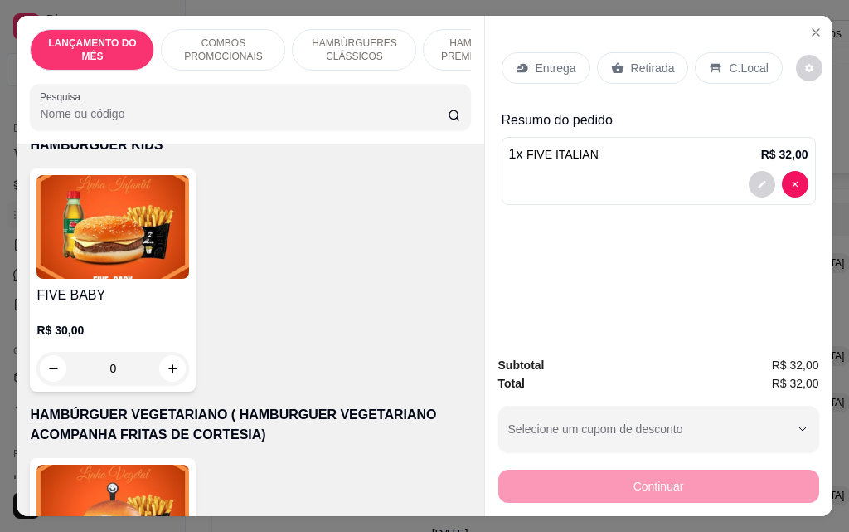
click at [163, 352] on div "0" at bounding box center [112, 368] width 153 height 33
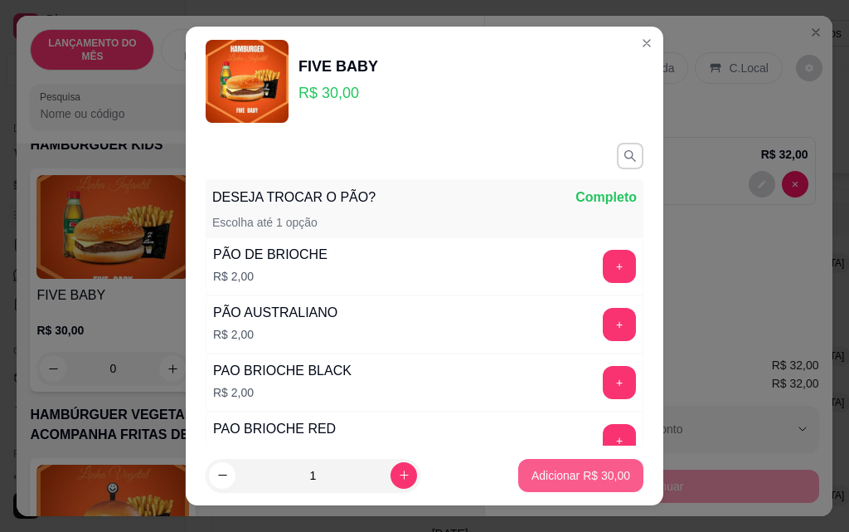
click at [565, 479] on p "Adicionar R$ 30,00" at bounding box center [581, 475] width 99 height 17
type input "1"
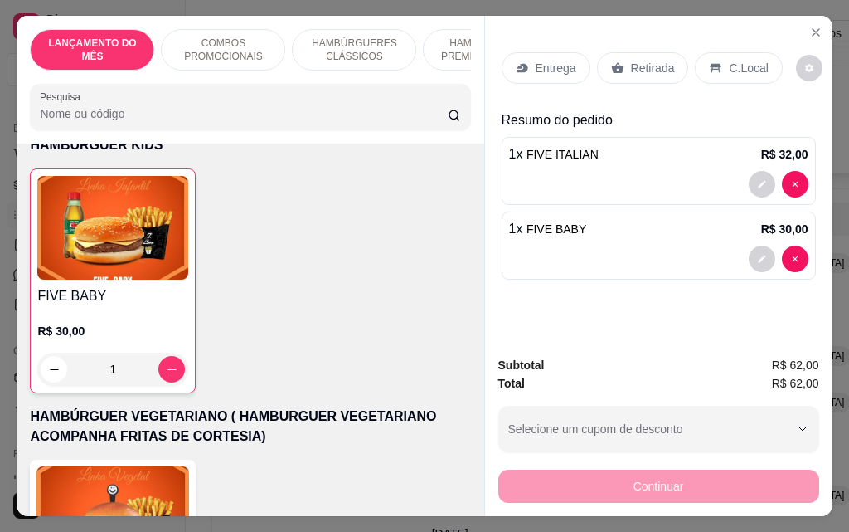
scroll to position [4395, 0]
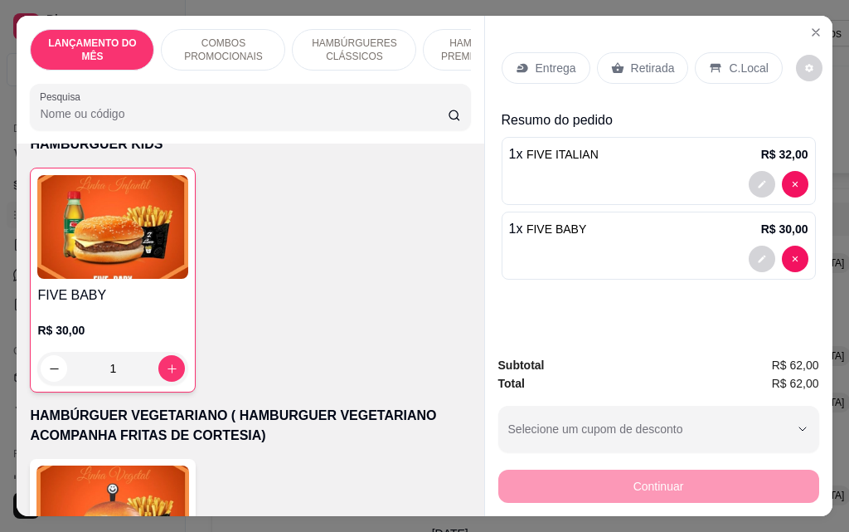
click at [546, 66] on p "Entrega" at bounding box center [556, 68] width 41 height 17
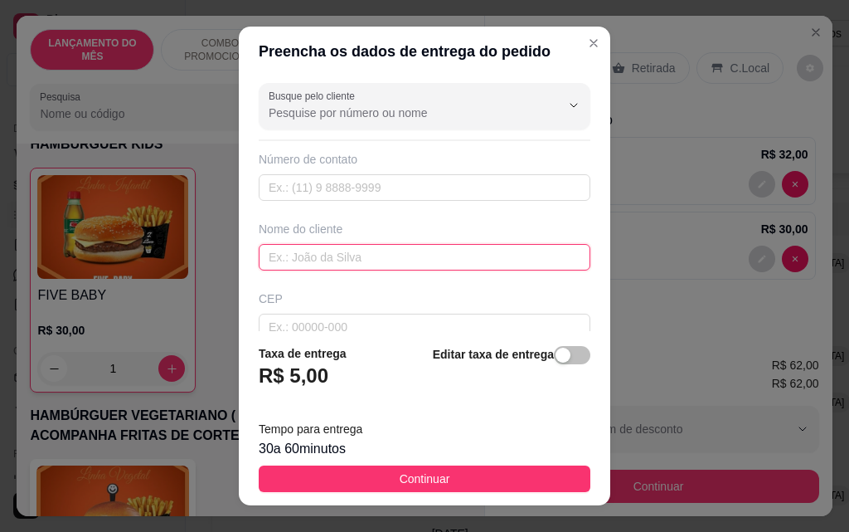
click at [391, 250] on input "text" at bounding box center [425, 257] width 332 height 27
type input "bruna"
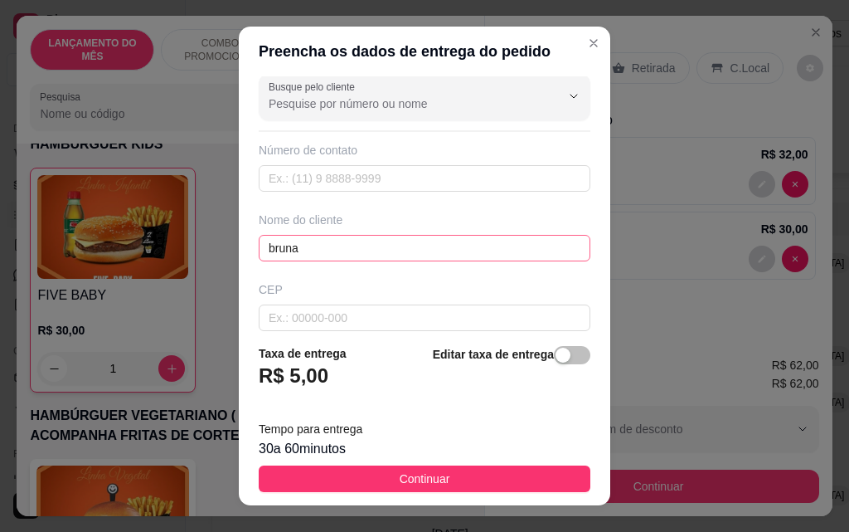
scroll to position [193, 0]
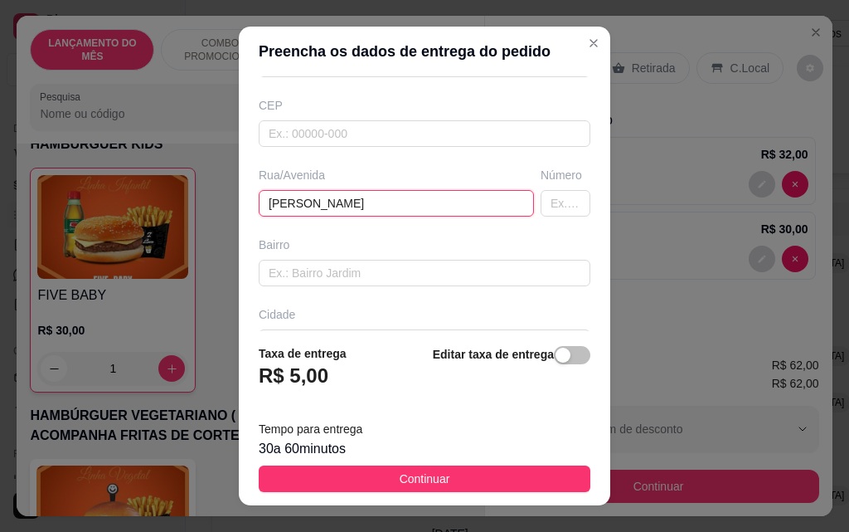
type input "[PERSON_NAME]"
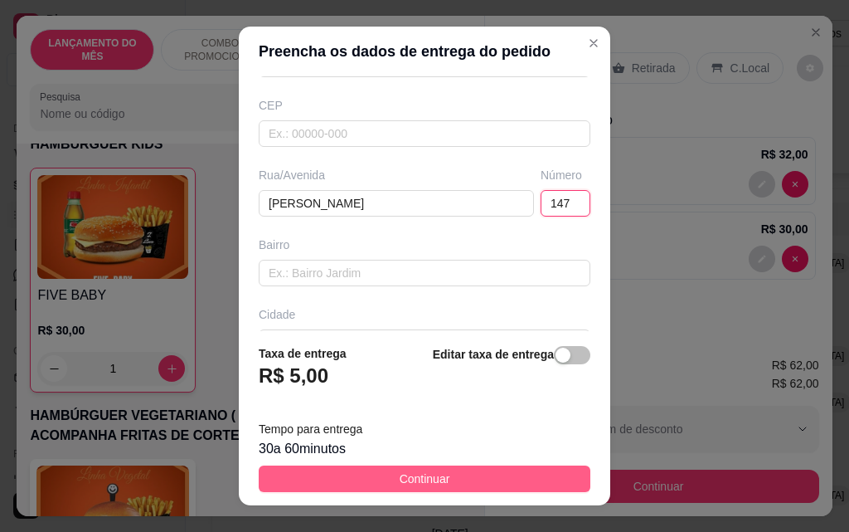
type input "147"
click at [511, 484] on button "Continuar" at bounding box center [425, 478] width 332 height 27
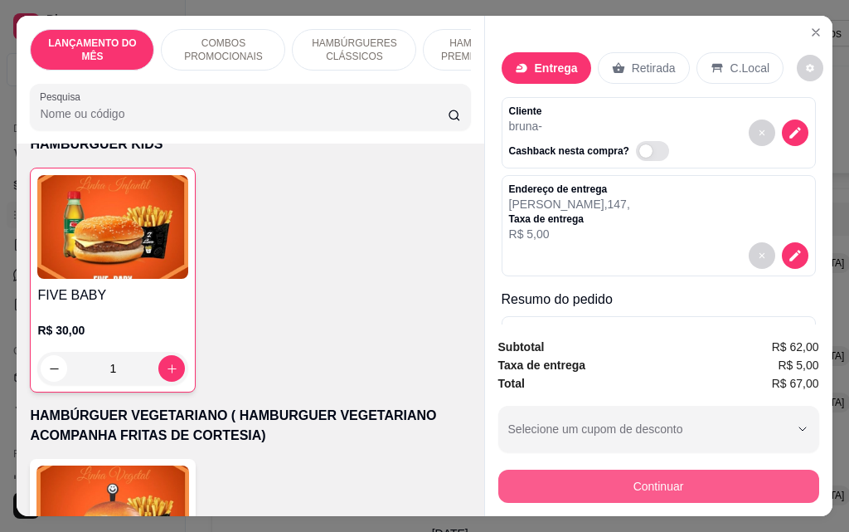
click at [588, 493] on button "Continuar" at bounding box center [658, 485] width 321 height 33
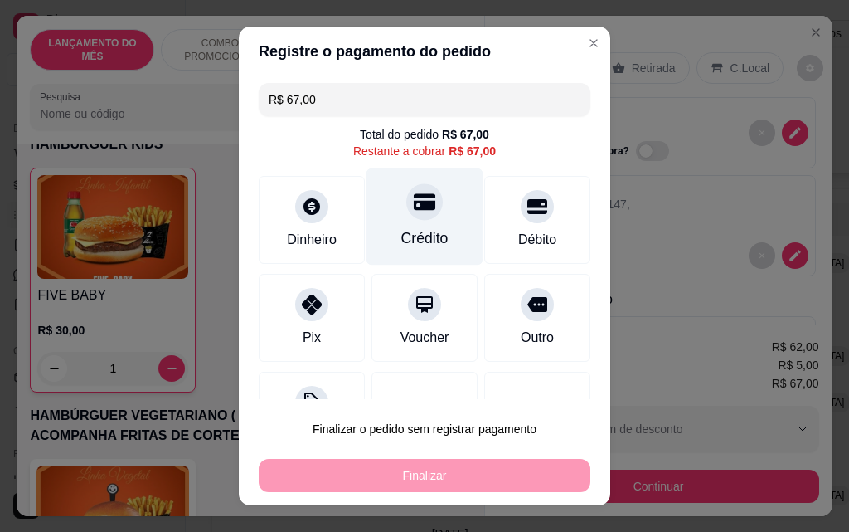
click at [415, 242] on div "Crédito" at bounding box center [424, 238] width 47 height 22
type input "R$ 0,00"
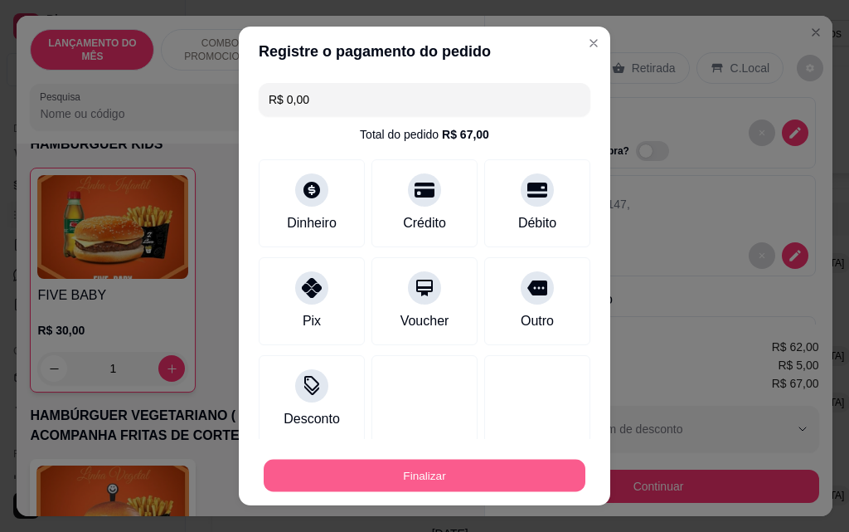
click at [473, 465] on button "Finalizar" at bounding box center [425, 475] width 322 height 32
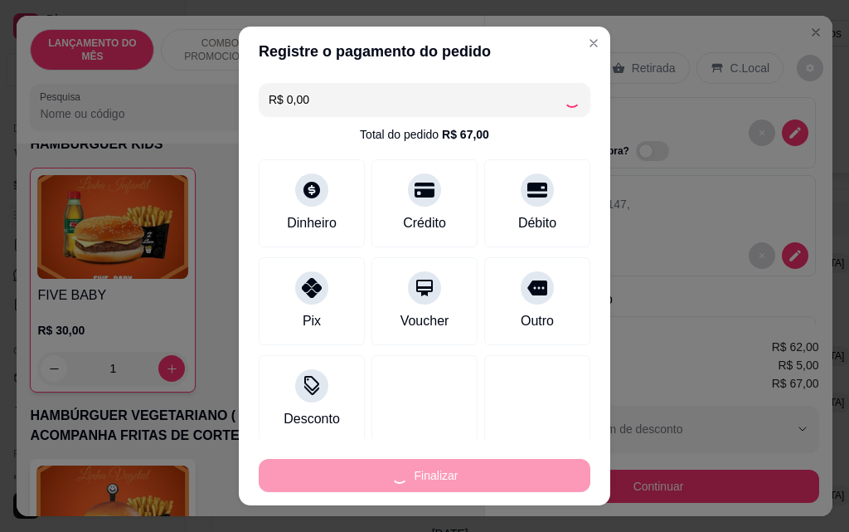
type input "0"
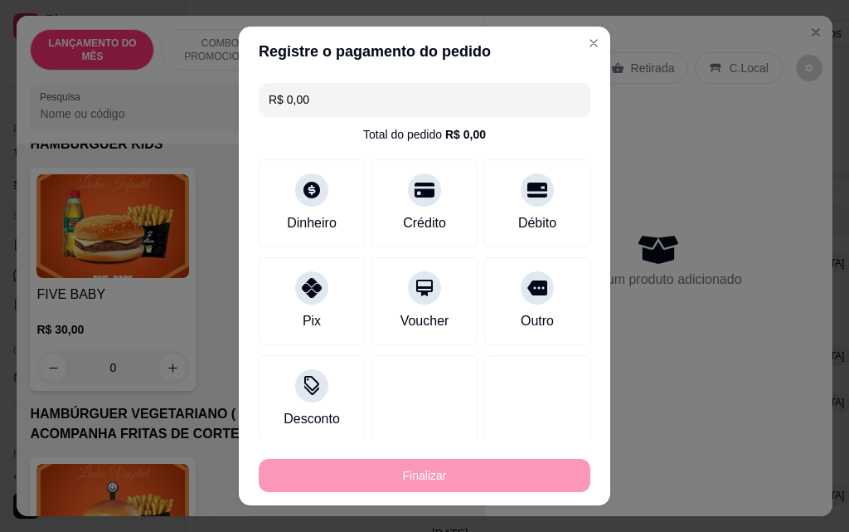
type input "-R$ 67,00"
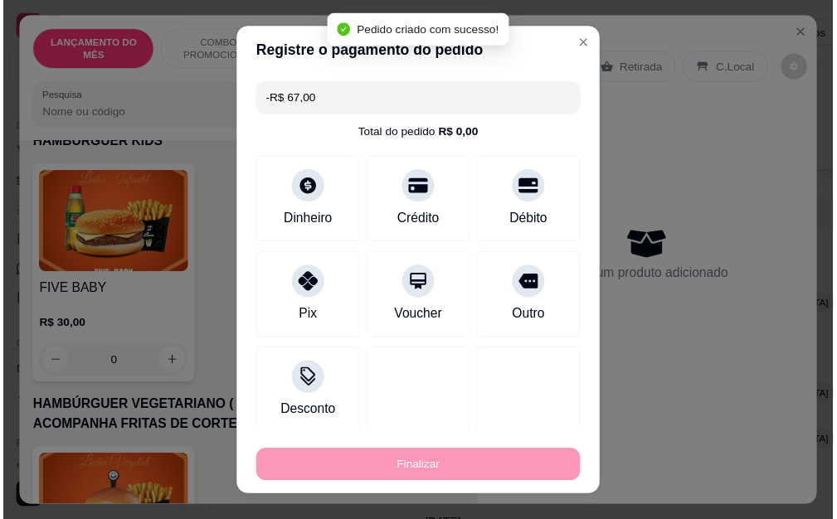
scroll to position [4393, 0]
